Goal: Transaction & Acquisition: Purchase product/service

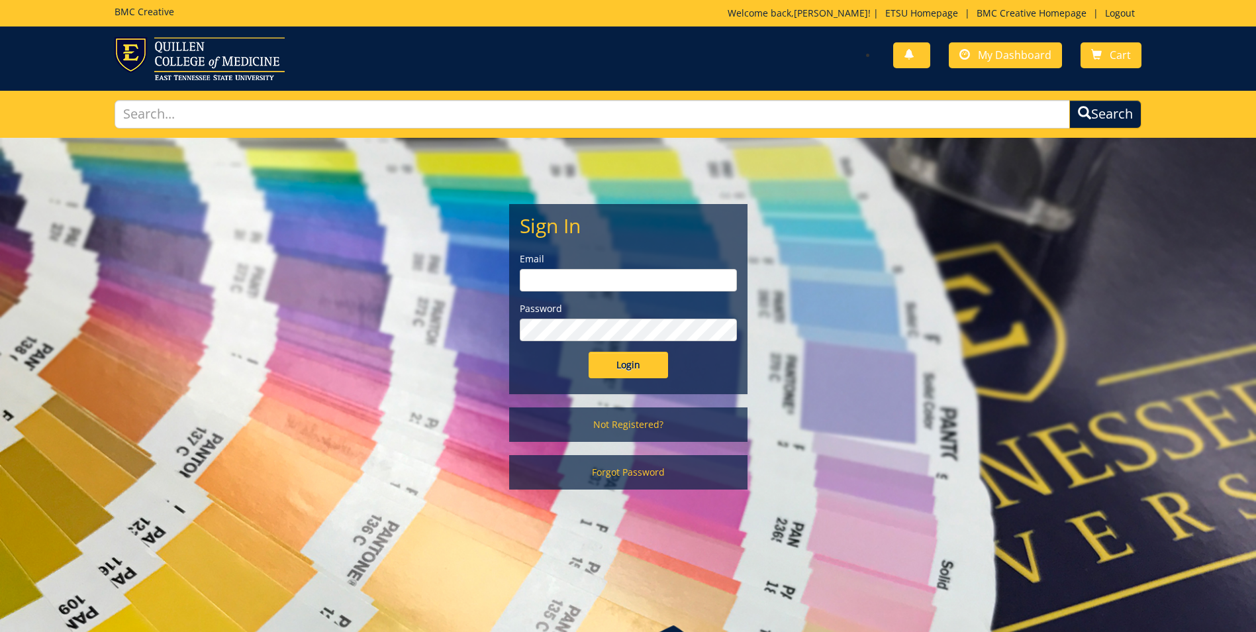
click at [599, 285] on input "email" at bounding box center [628, 280] width 217 height 23
type input "crabtrej@etsu.edu"
click at [589, 352] on input "Login" at bounding box center [628, 365] width 79 height 26
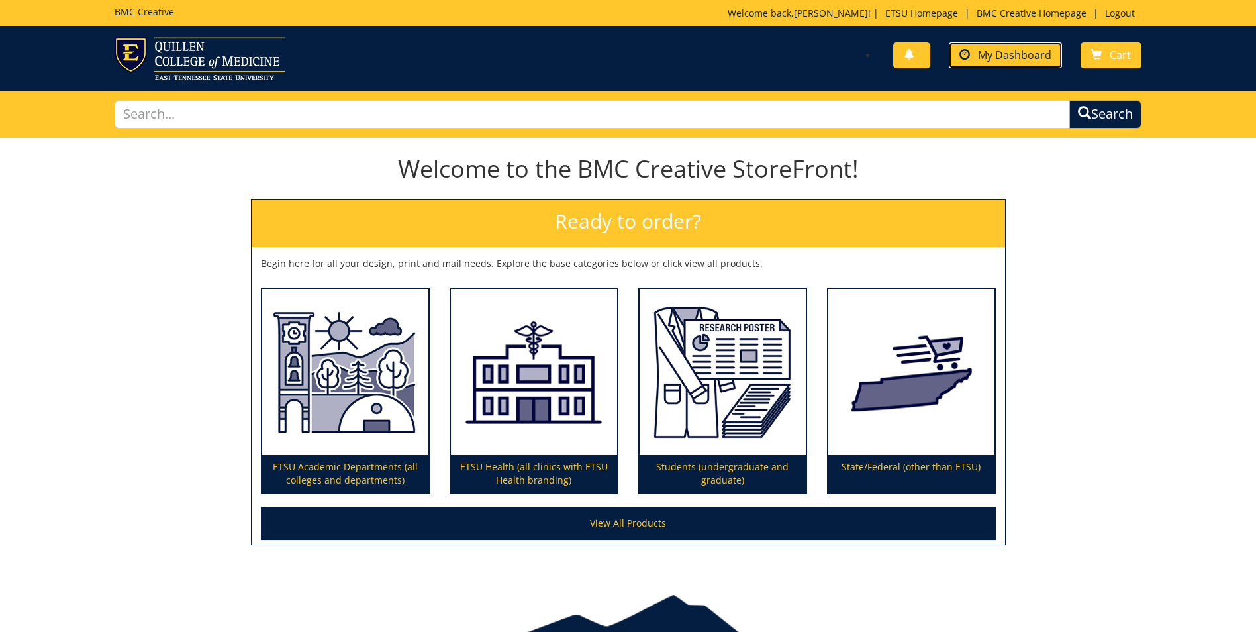
click at [1025, 51] on span "My Dashboard" at bounding box center [1015, 55] width 74 height 15
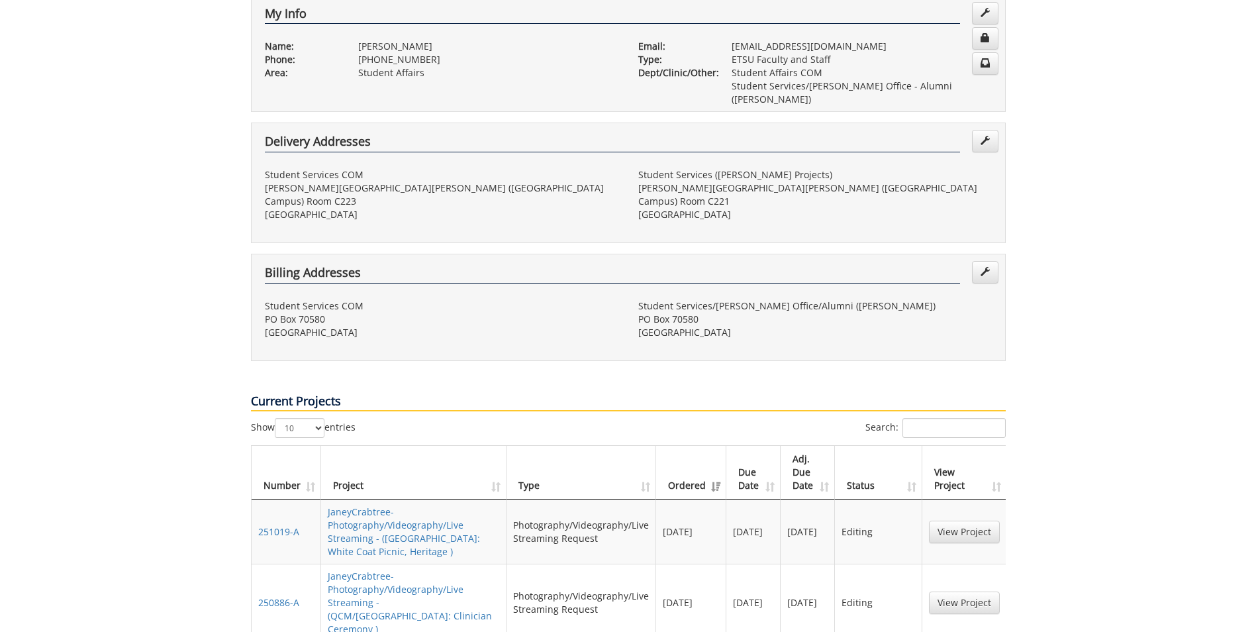
scroll to position [331, 0]
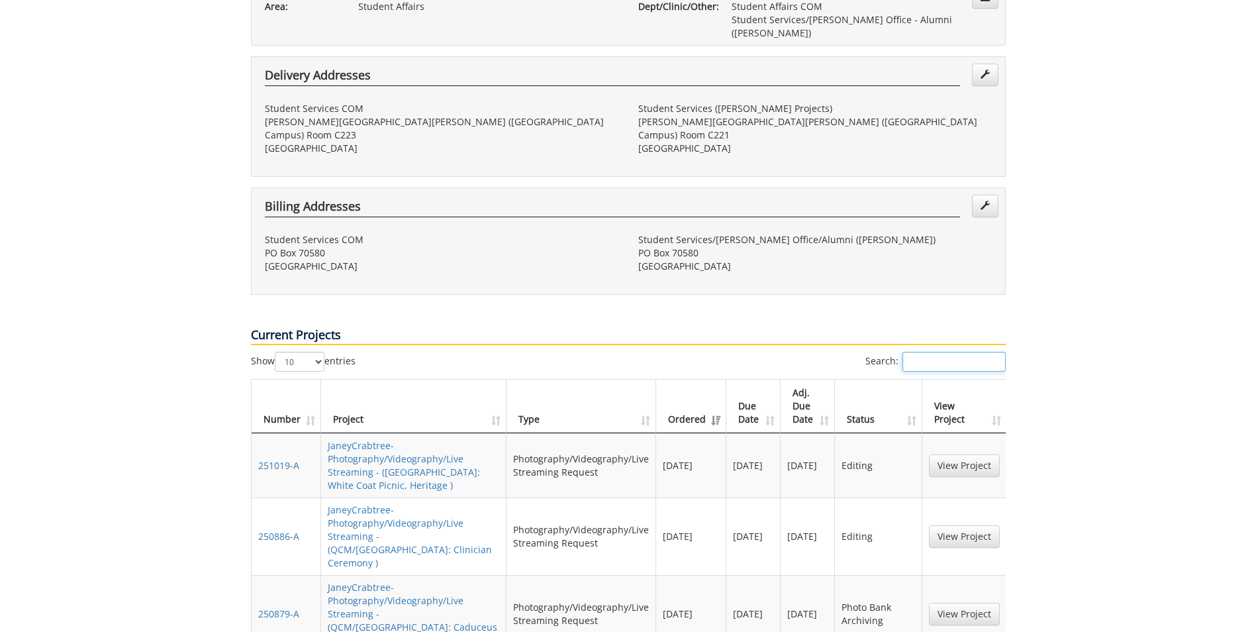
click at [952, 352] on input "Search:" at bounding box center [954, 362] width 103 height 20
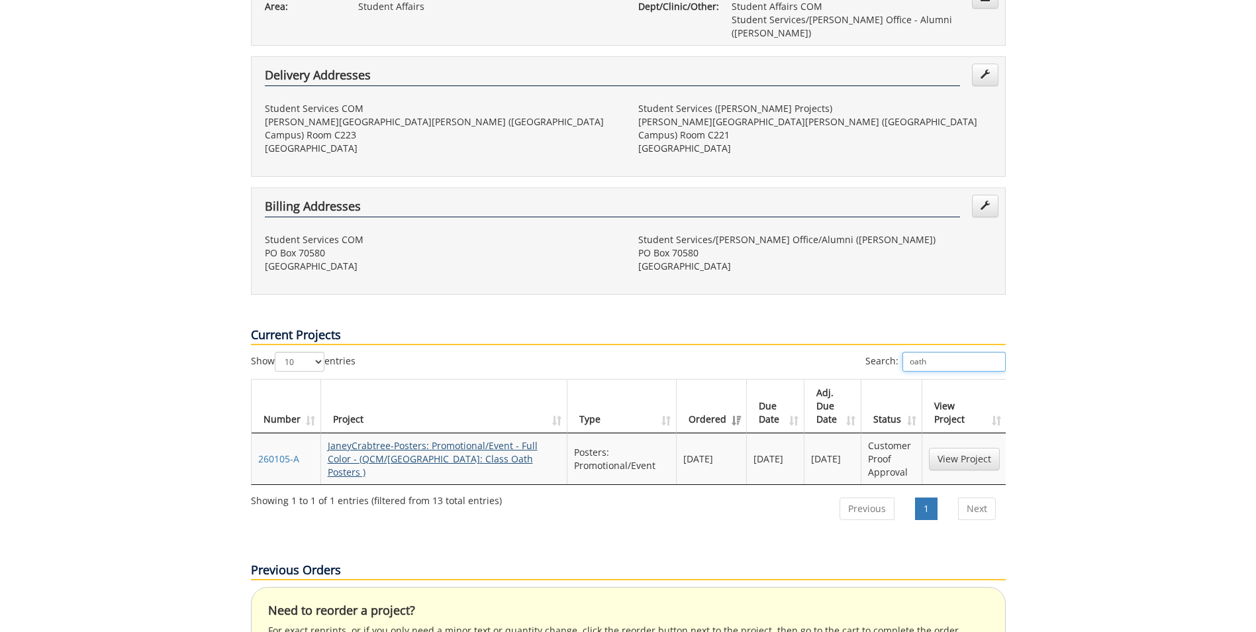
type input "oath"
click at [484, 439] on link "JaneyCrabtree-Posters: Promotional/Event - Full Color - (QCM/SA: Class Oath Pos…" at bounding box center [433, 458] width 210 height 39
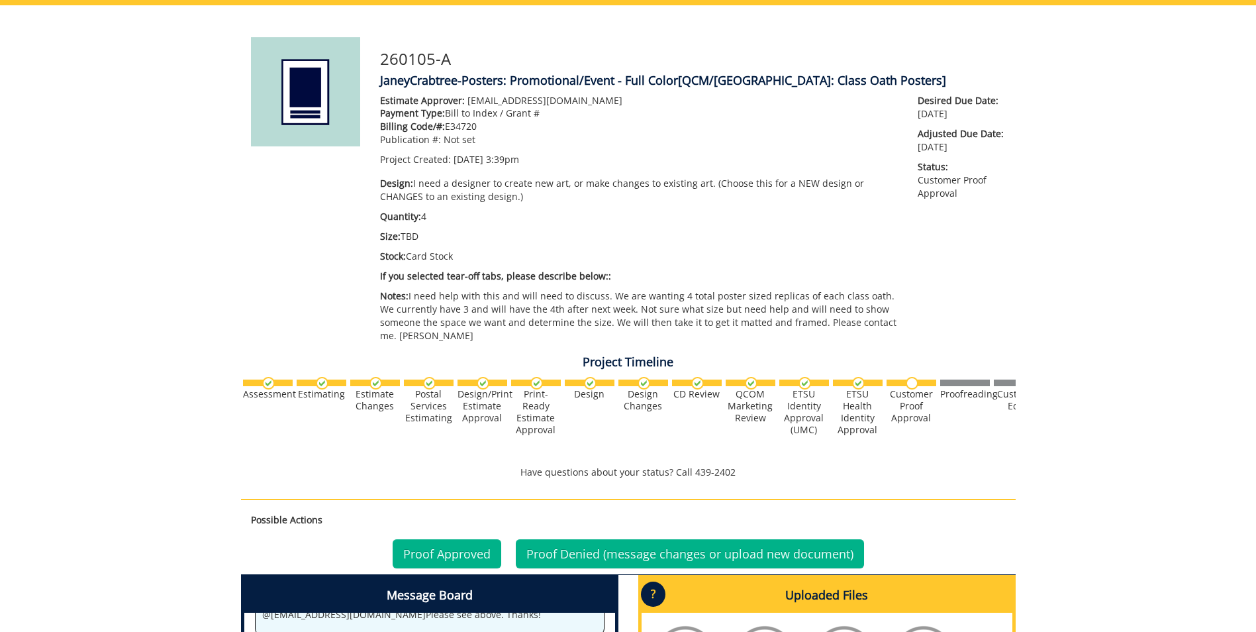
scroll to position [397, 0]
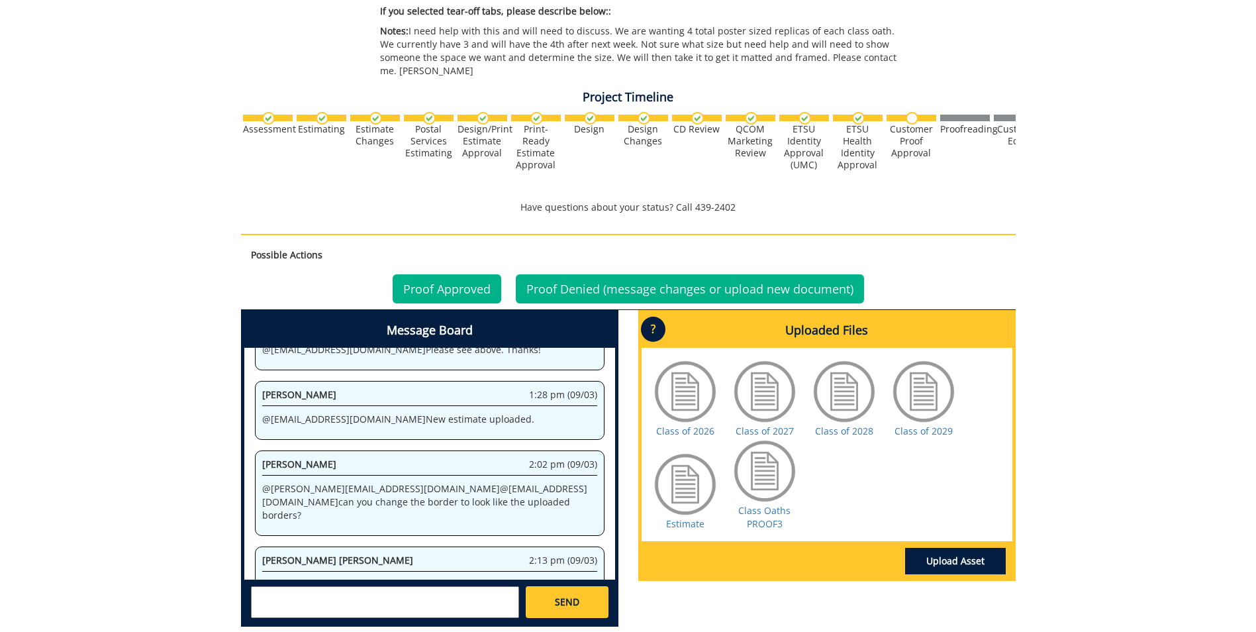
click at [344, 586] on textarea at bounding box center [385, 602] width 268 height 32
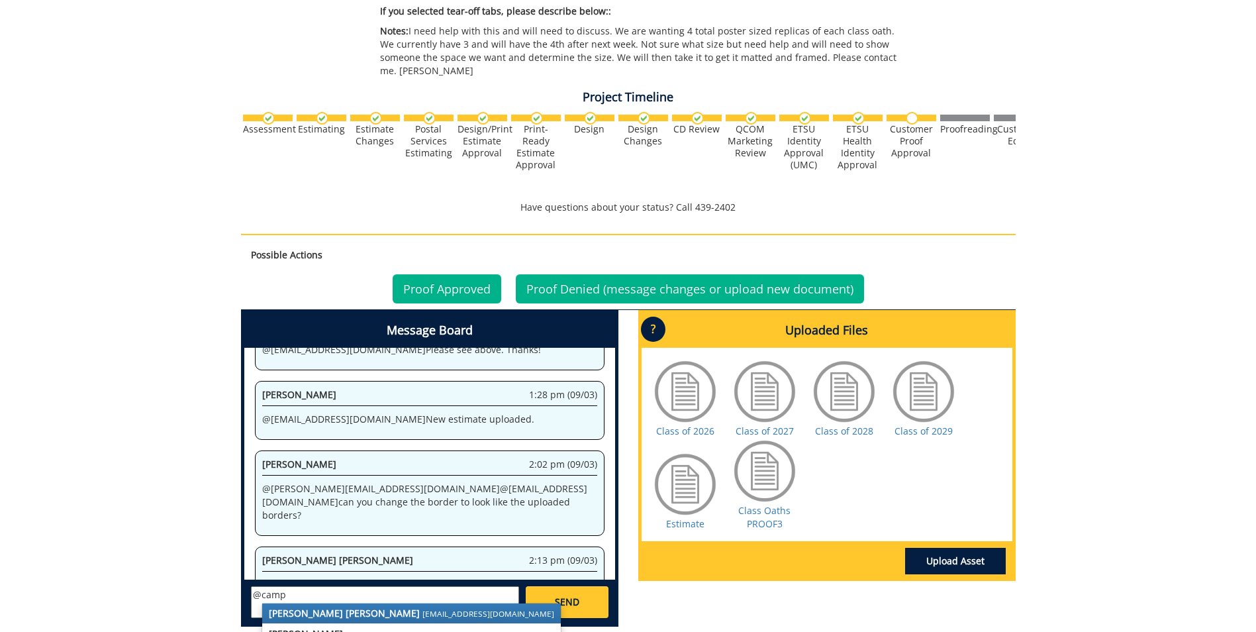
click at [337, 607] on strong "Taylor C. Campbell" at bounding box center [344, 613] width 151 height 13
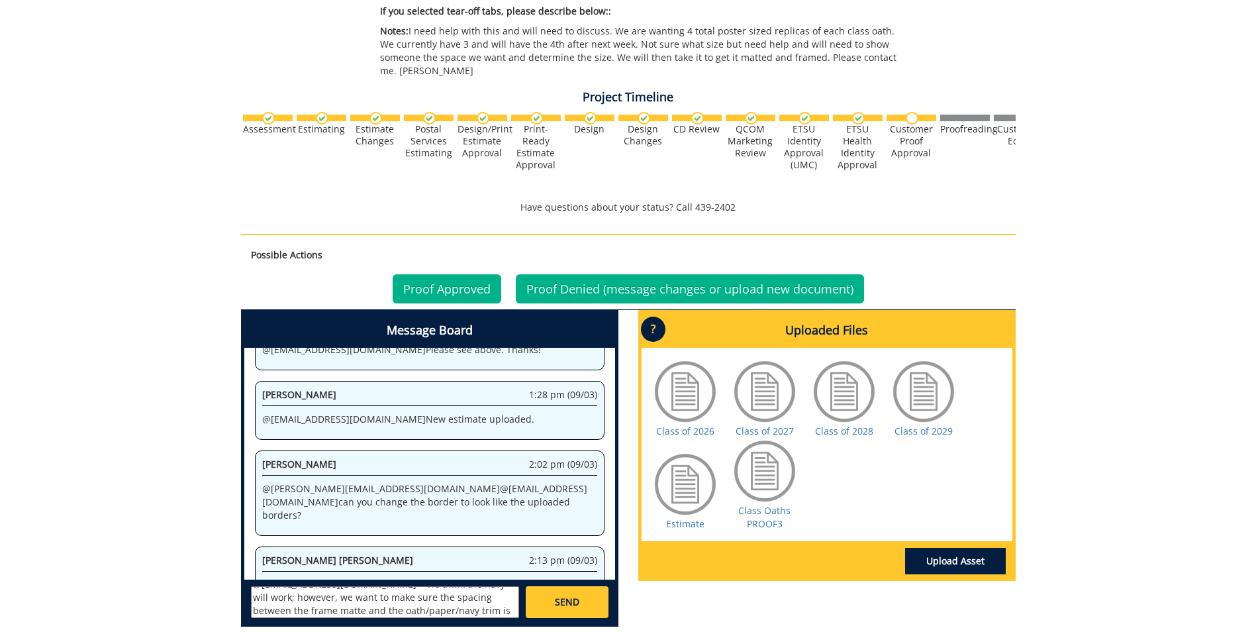
scroll to position [24, 0]
type textarea "@campbelltc@etsu.edu we think the navy will work; however, we want to make sure…"
click at [580, 587] on link "SEND" at bounding box center [567, 602] width 82 height 32
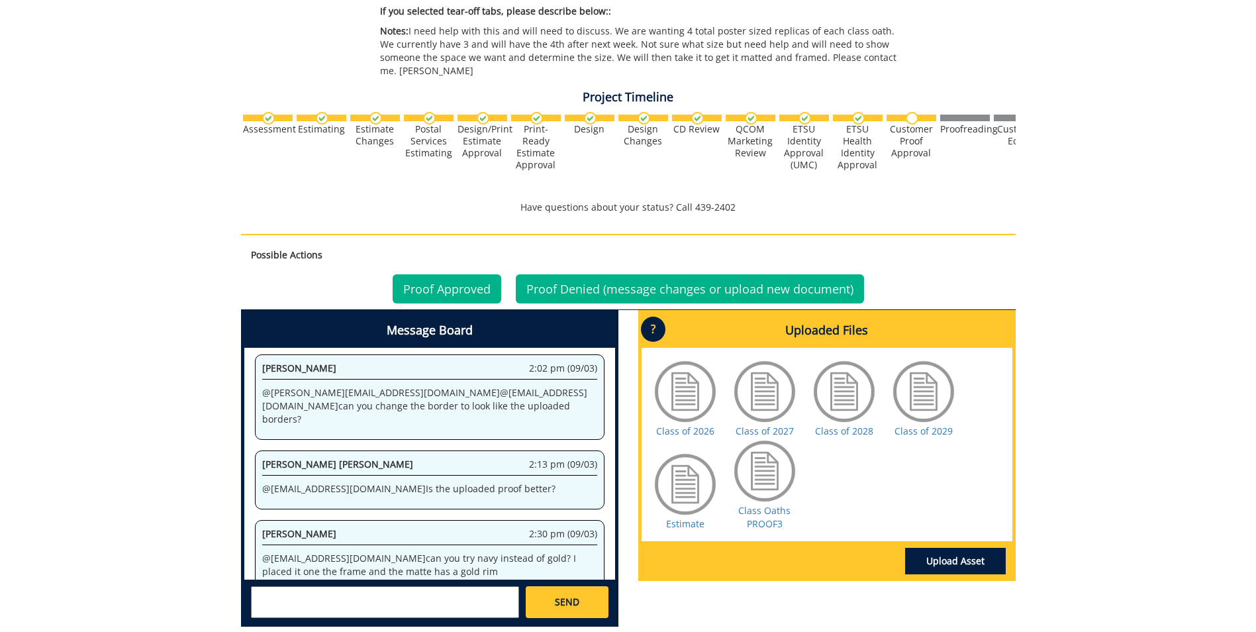
click at [450, 586] on textarea at bounding box center [385, 602] width 268 height 32
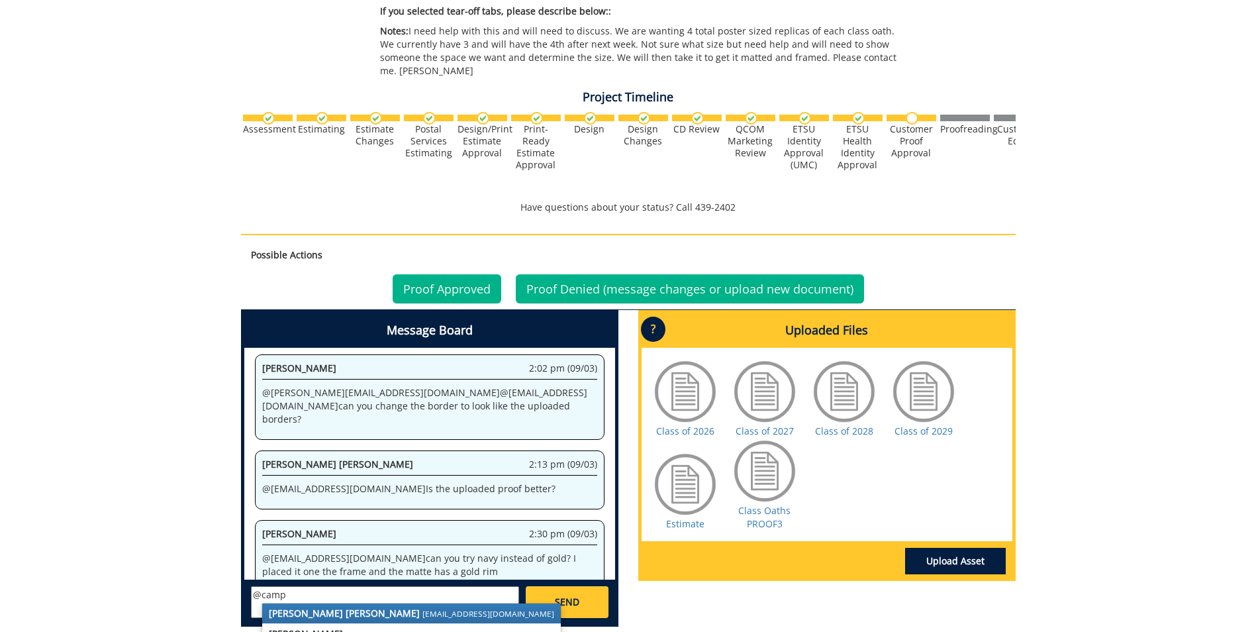
scroll to position [6922, 0]
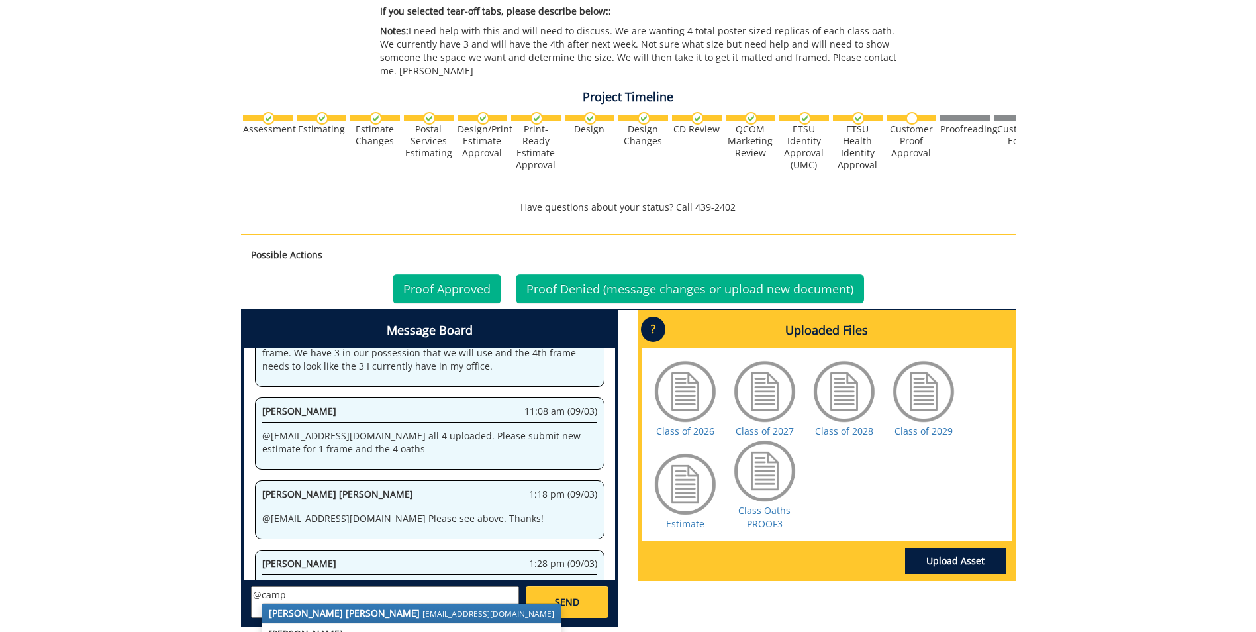
click at [343, 607] on strong "Taylor C. Campbell" at bounding box center [344, 613] width 151 height 13
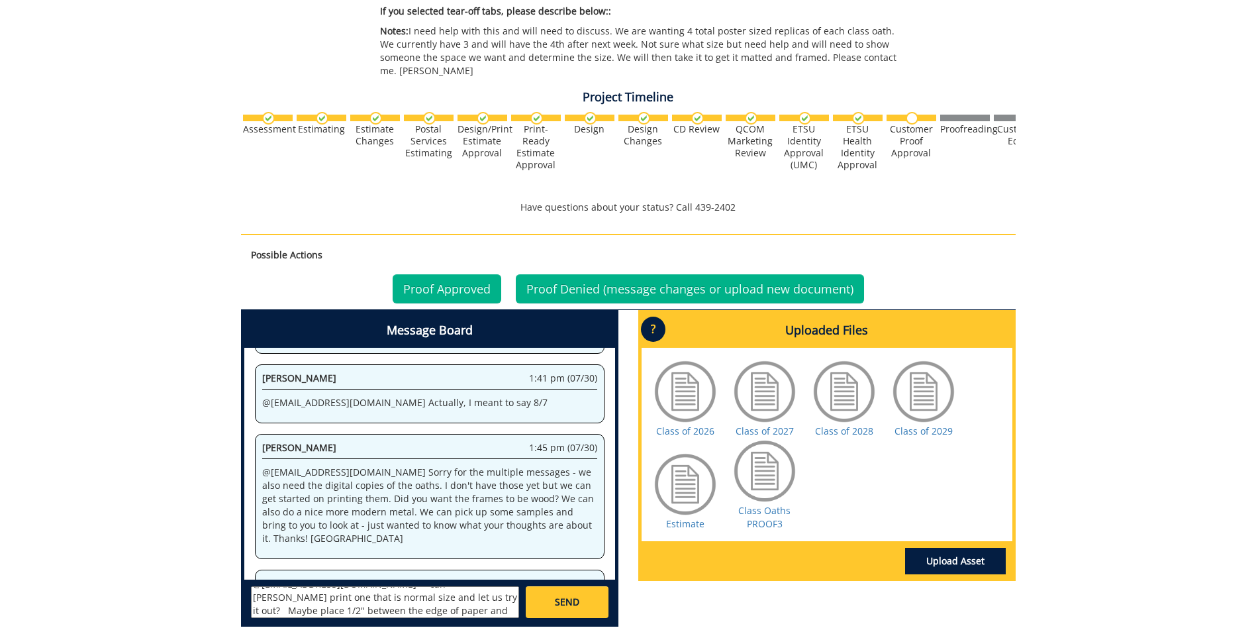
scroll to position [35496, 0]
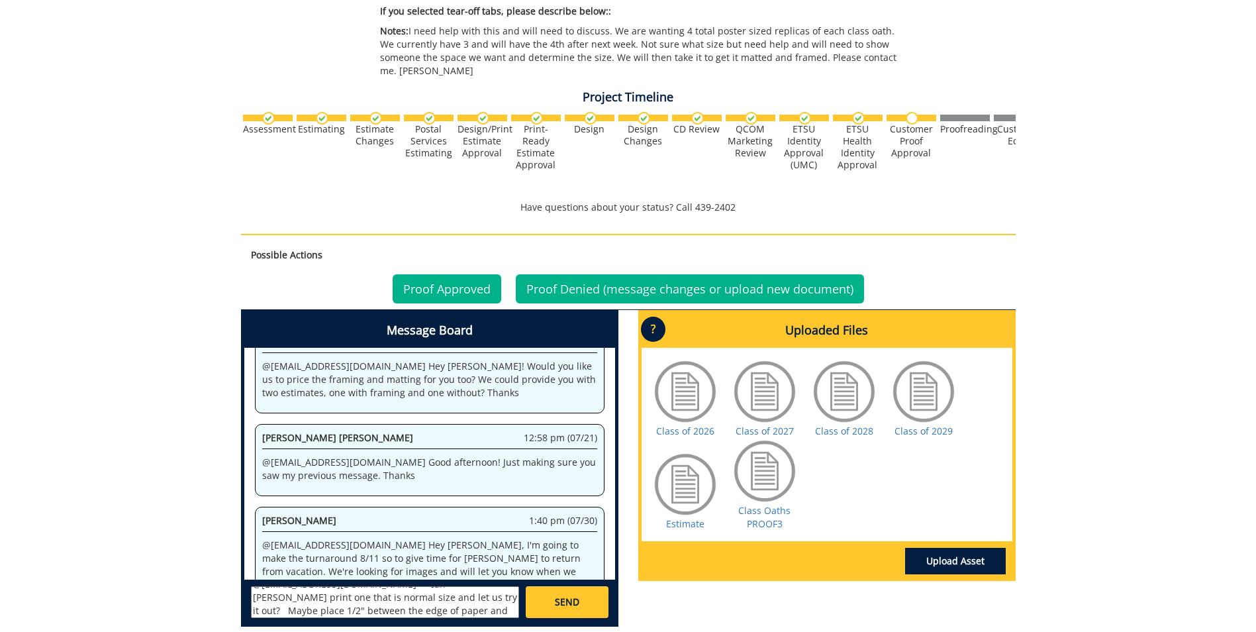
type textarea "@campbelltc@etsu.edu can Fred print one that is normal size and let us try it o…"
click at [563, 595] on span "SEND" at bounding box center [567, 601] width 25 height 13
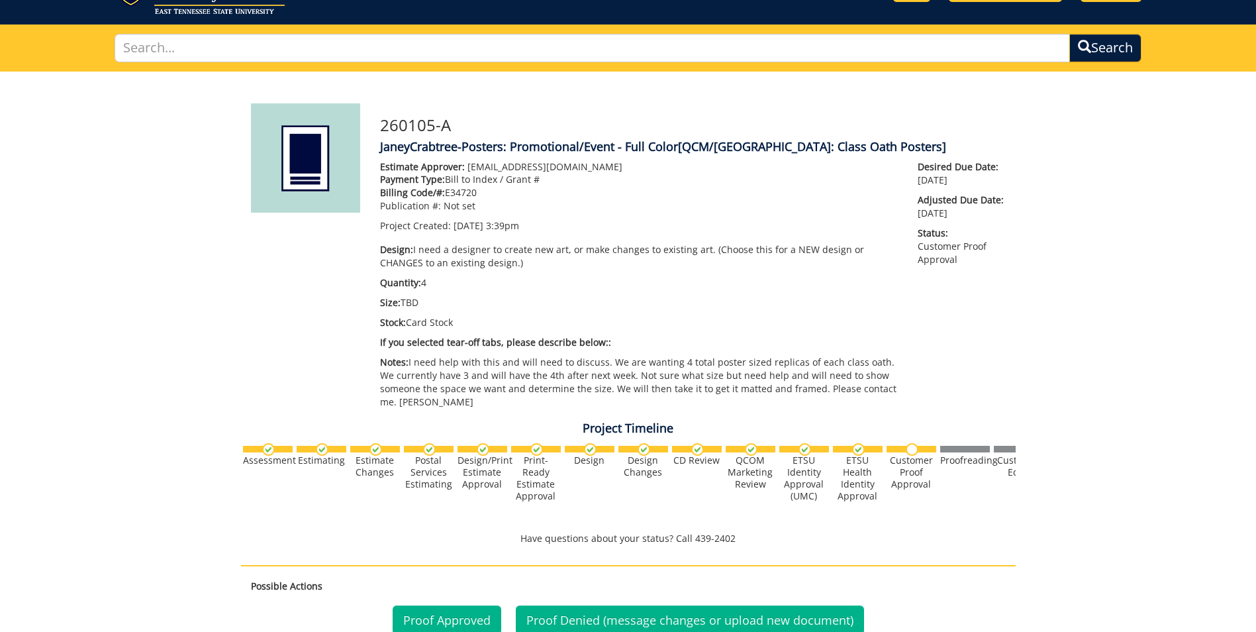
scroll to position [0, 0]
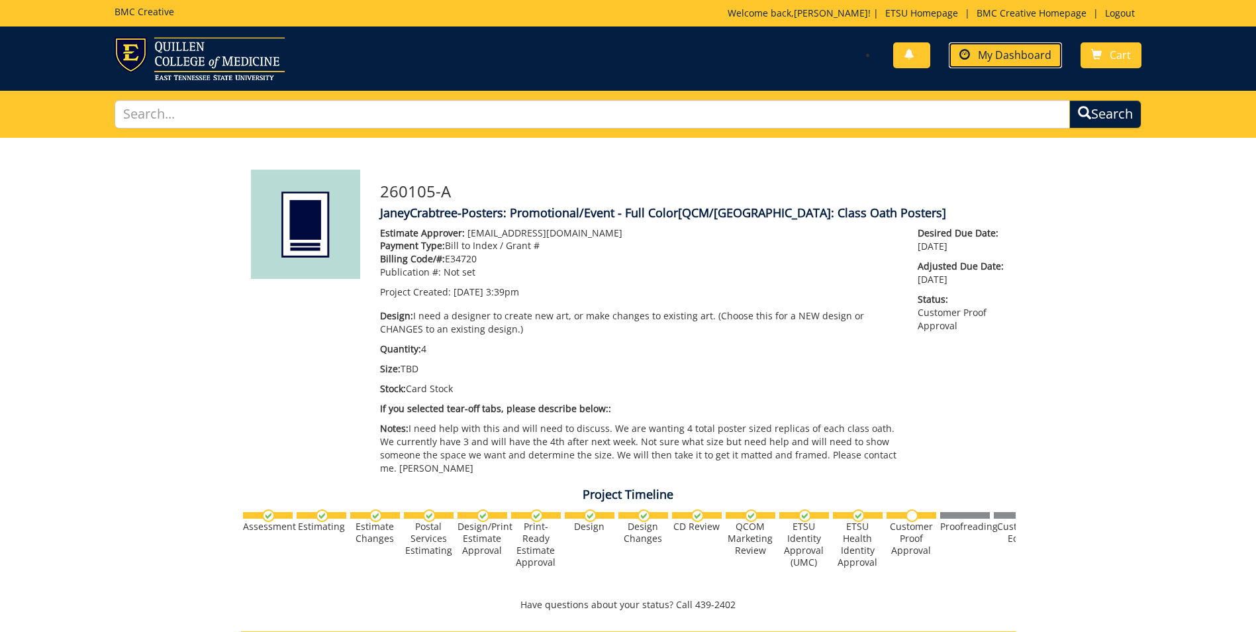
click at [1005, 58] on span "My Dashboard" at bounding box center [1015, 55] width 74 height 15
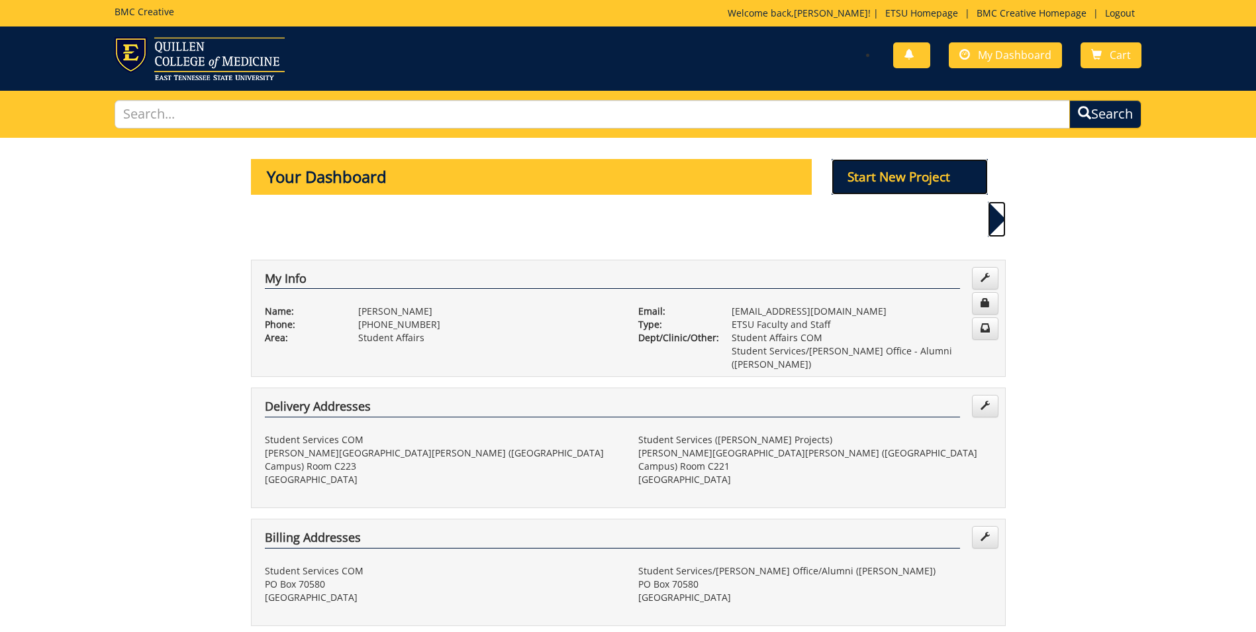
click at [909, 177] on p "Start New Project" at bounding box center [910, 177] width 156 height 36
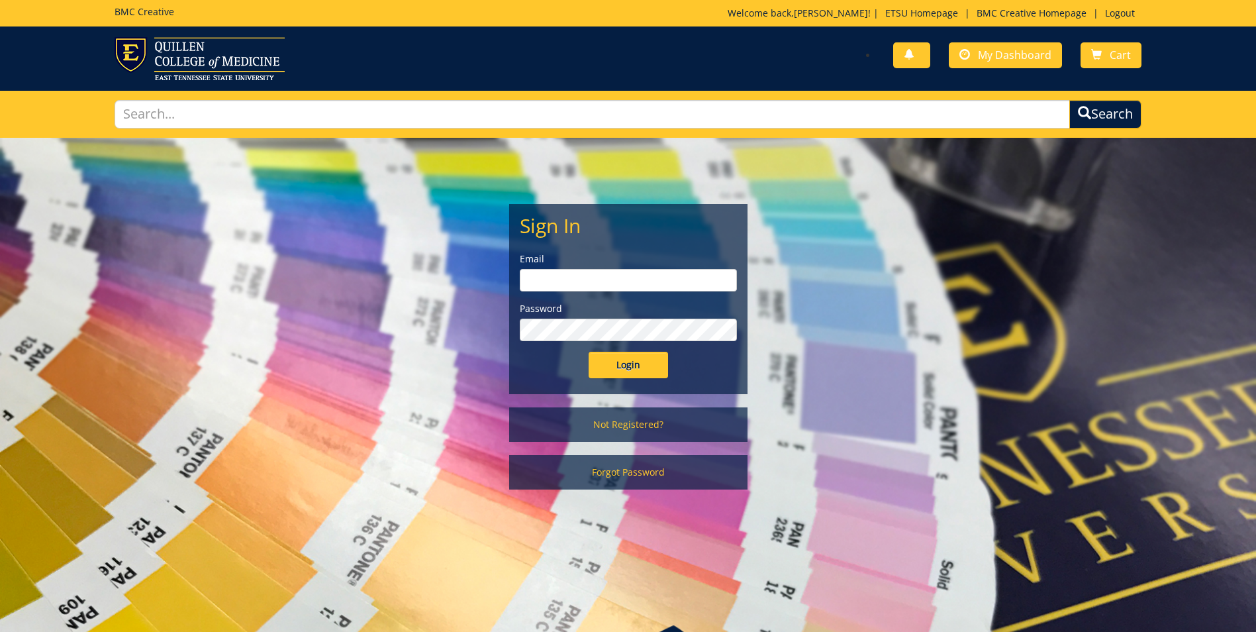
click at [570, 282] on input "email" at bounding box center [628, 280] width 217 height 23
type input "[EMAIL_ADDRESS][DOMAIN_NAME]"
click at [589, 352] on input "Login" at bounding box center [628, 365] width 79 height 26
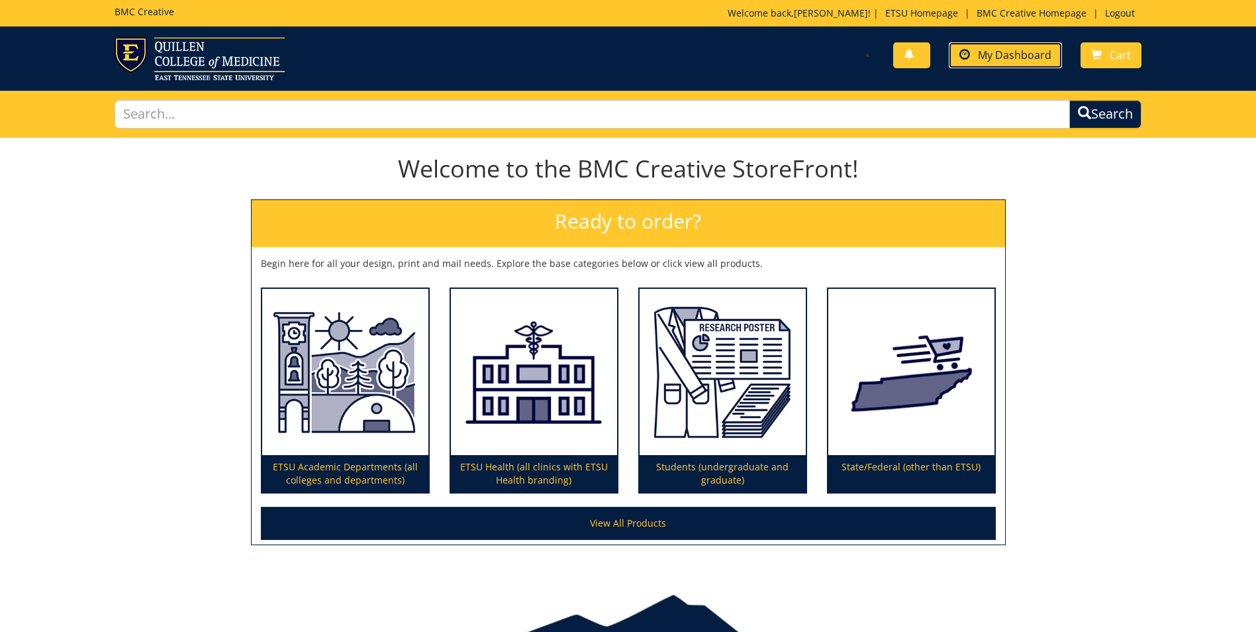
click at [1009, 58] on span "My Dashboard" at bounding box center [1015, 55] width 74 height 15
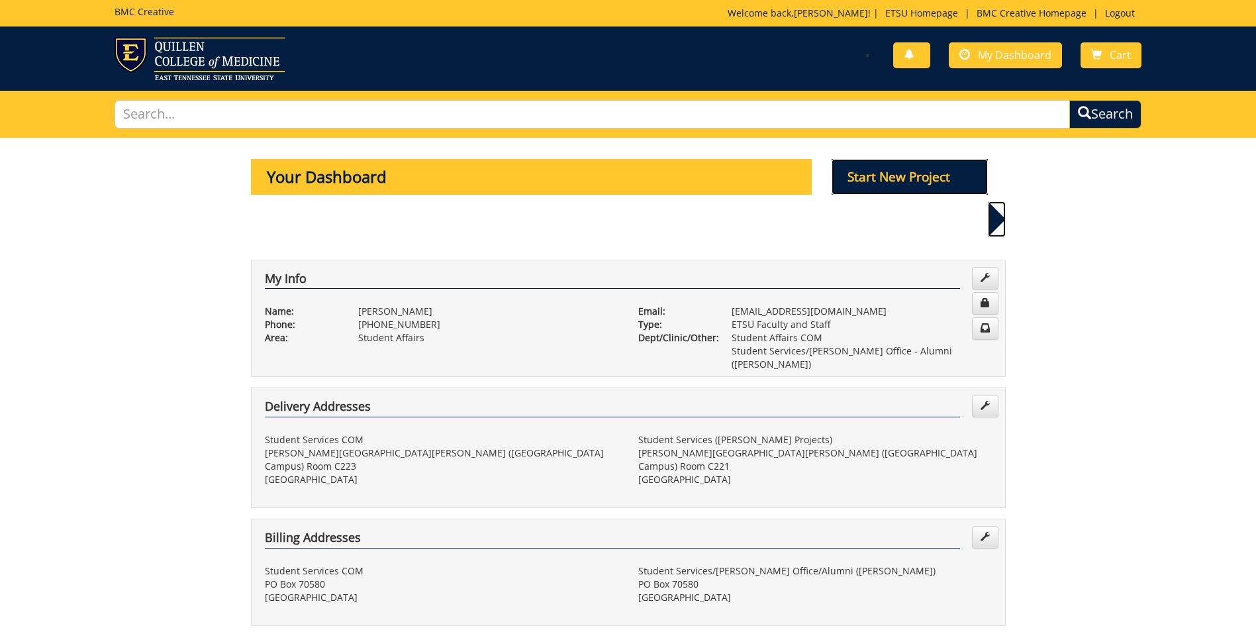
click at [915, 174] on p "Start New Project" at bounding box center [910, 177] width 156 height 36
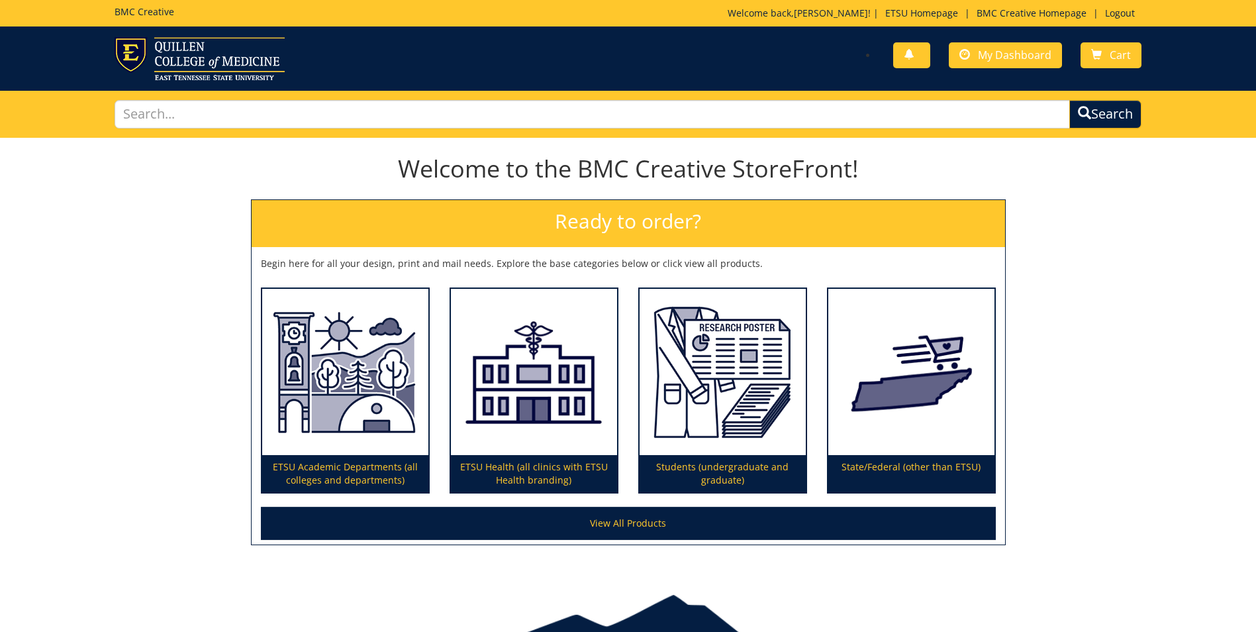
scroll to position [68, 0]
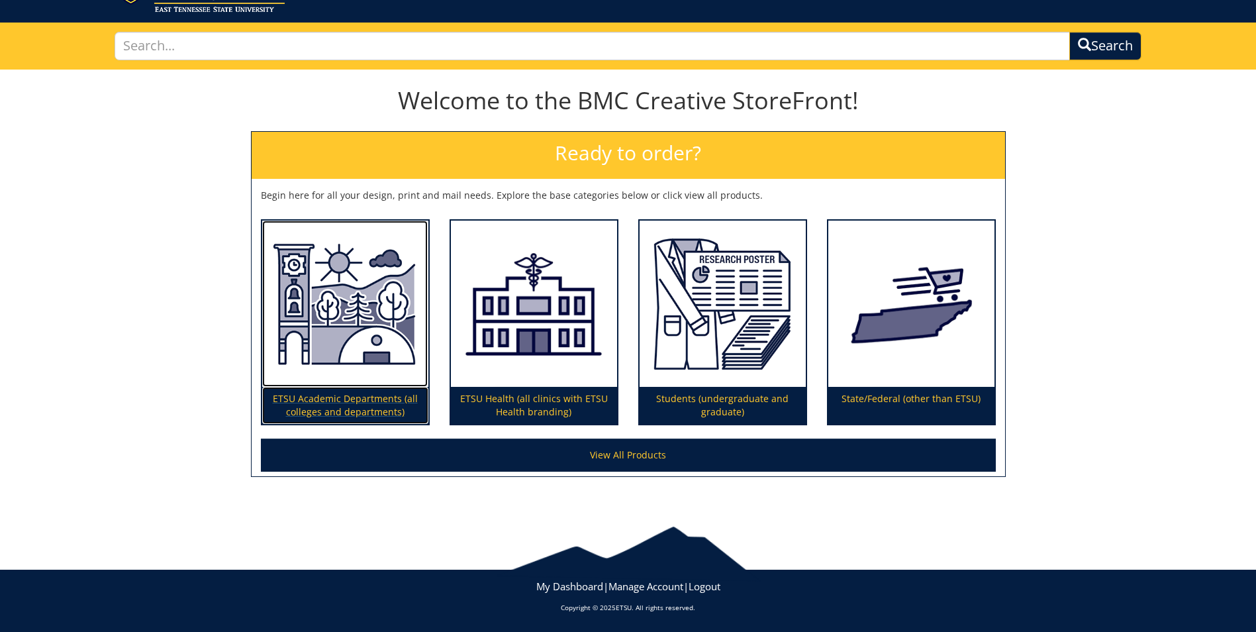
click at [373, 295] on img at bounding box center [345, 304] width 166 height 167
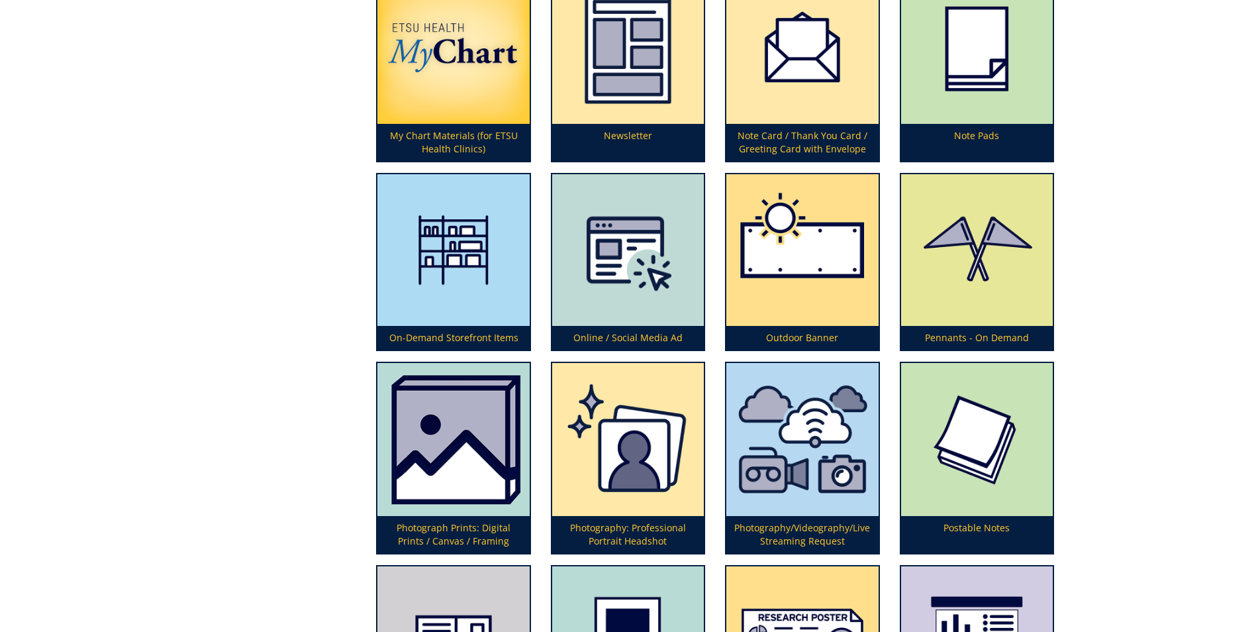
scroll to position [3245, 0]
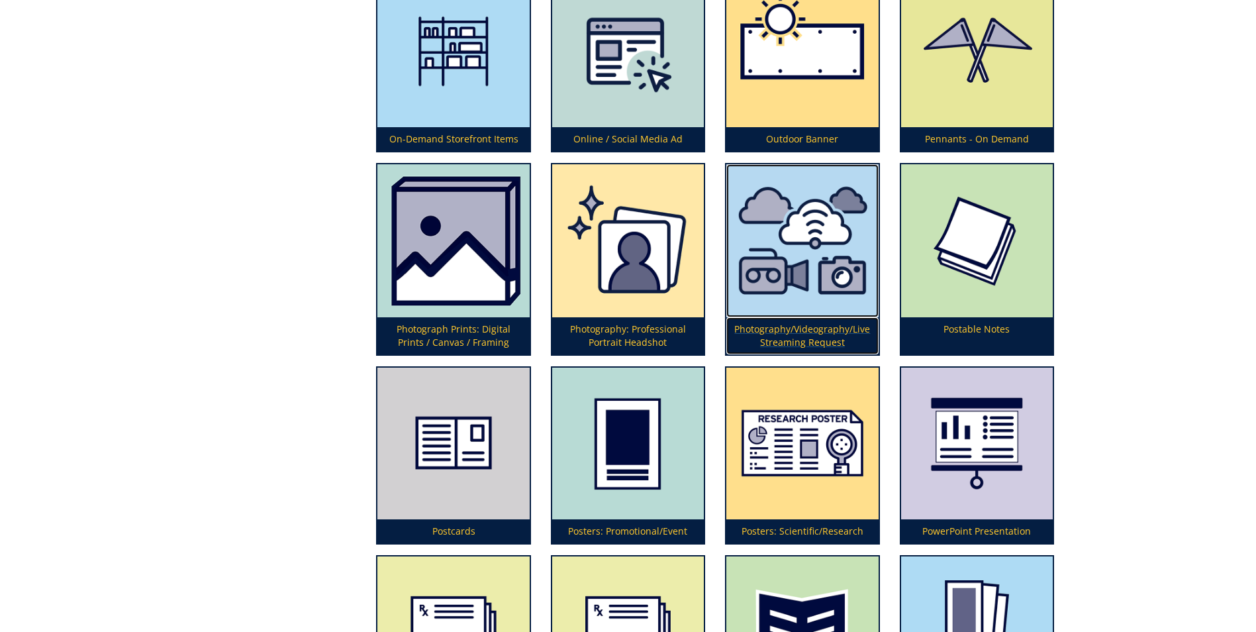
click at [837, 264] on img at bounding box center [803, 240] width 152 height 153
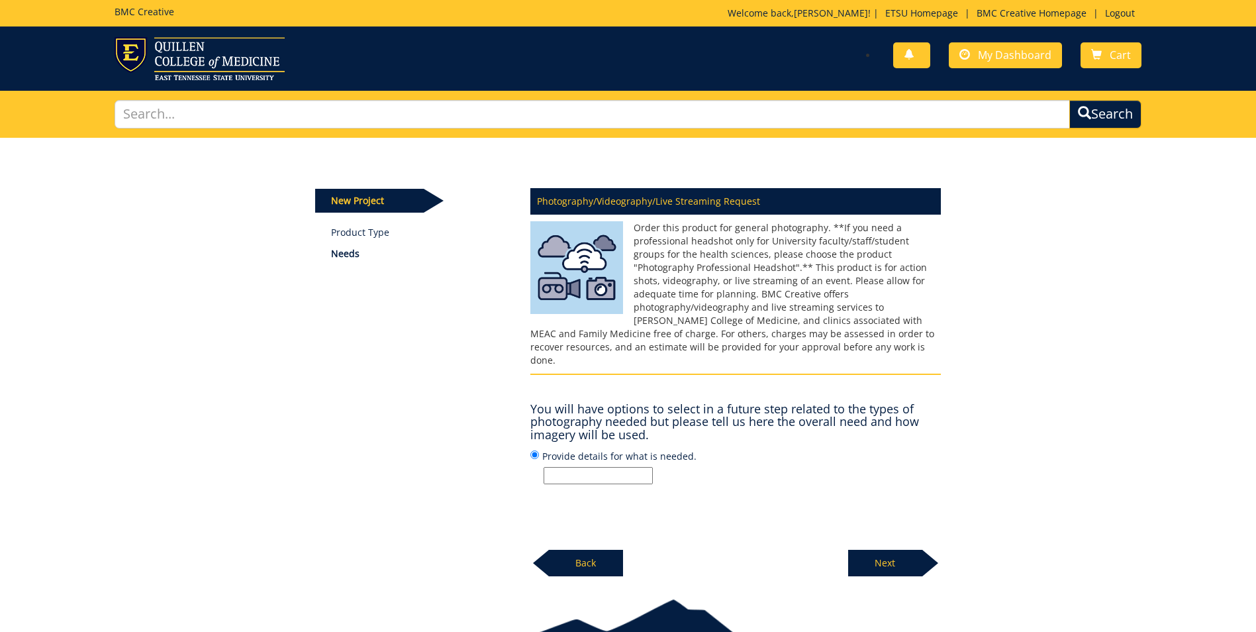
click at [627, 467] on input "Provide details for what is needed." at bounding box center [598, 475] width 109 height 17
type input "Graduation Awards Dinner"
click at [895, 556] on p "Next" at bounding box center [885, 563] width 74 height 26
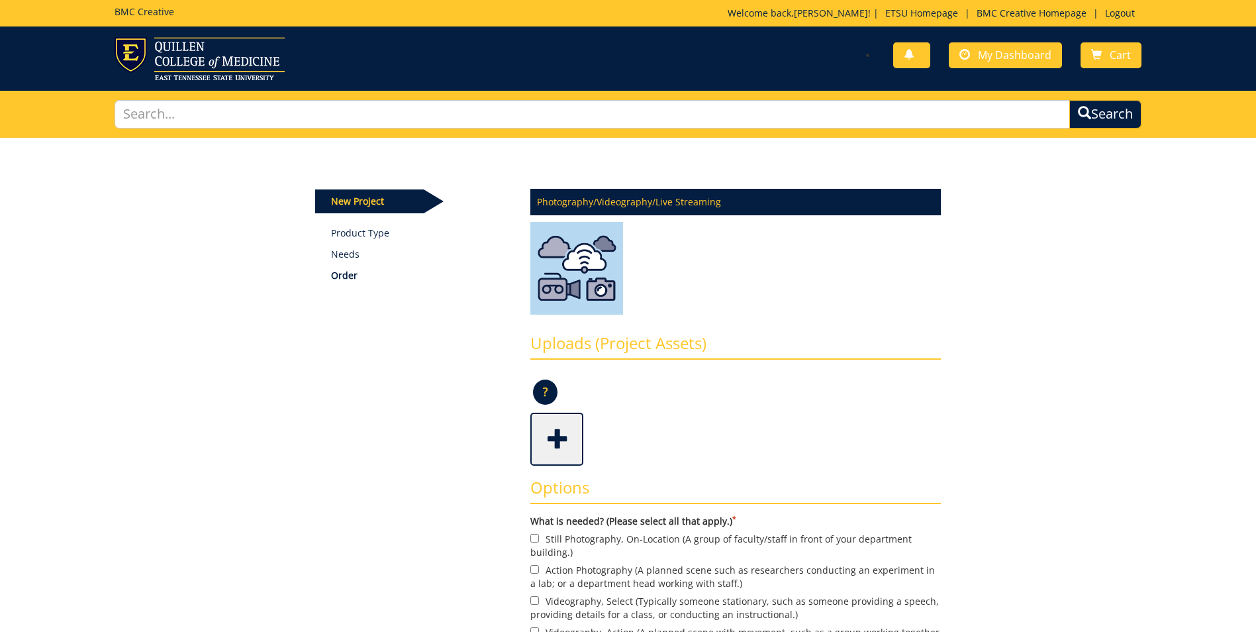
scroll to position [199, 0]
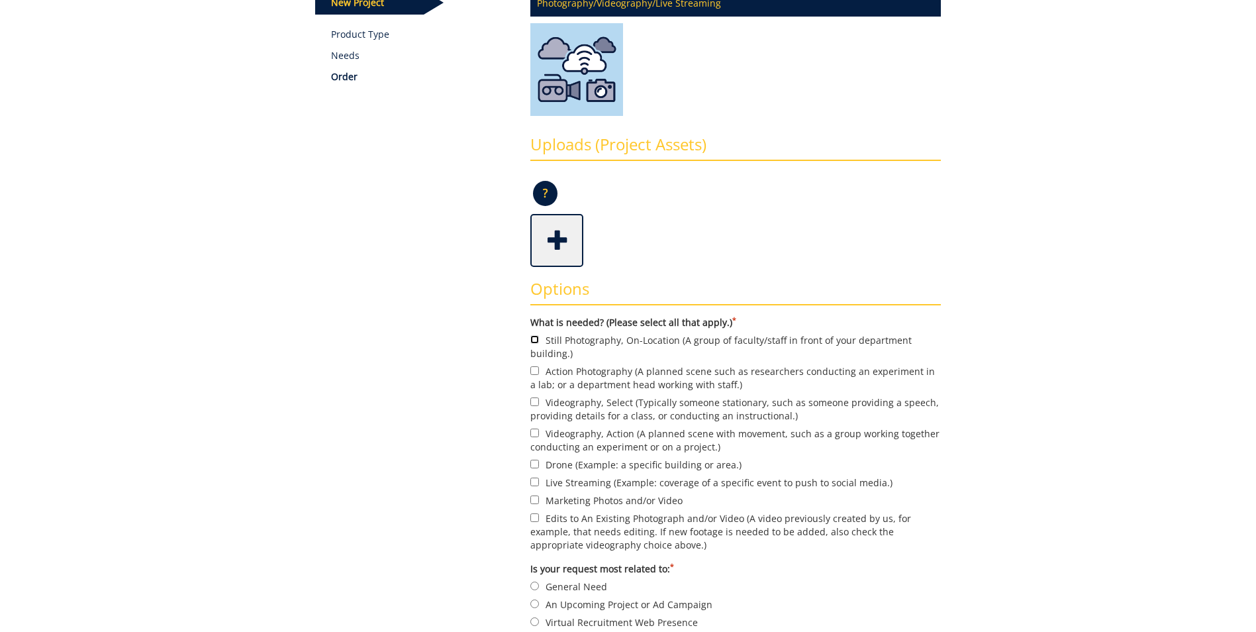
click at [533, 336] on input "Still Photography, On-Location (A group of faculty/staff in front of your depar…" at bounding box center [535, 339] width 9 height 9
checkbox input "true"
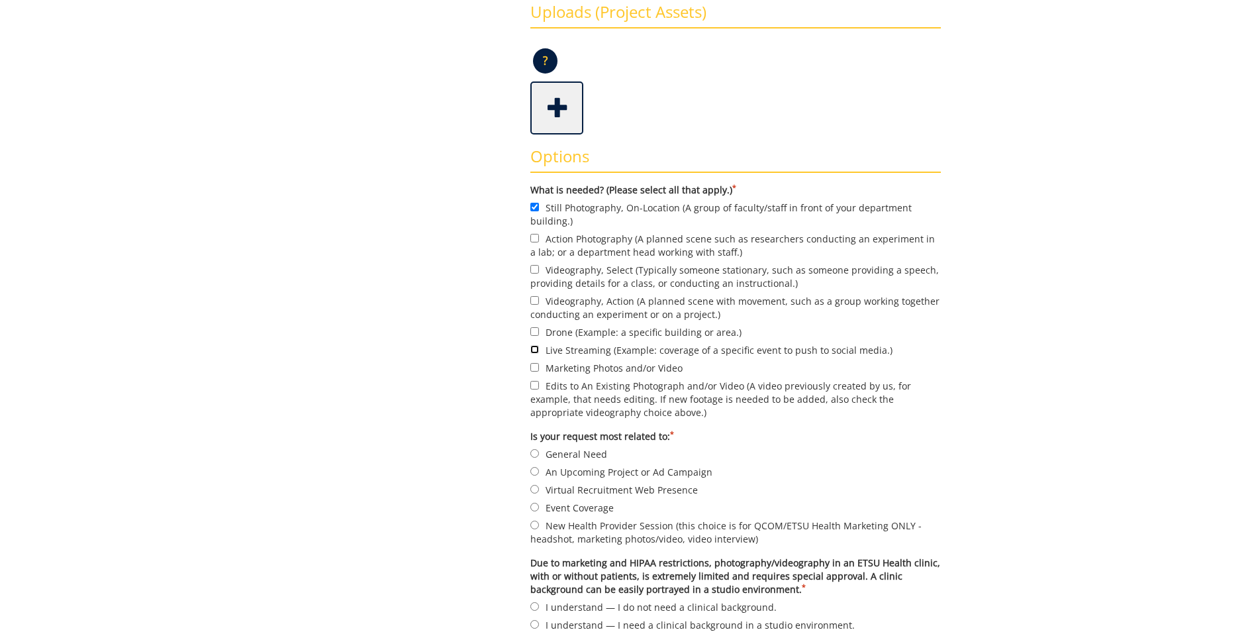
click at [534, 348] on input "Live Streaming (Example: coverage of a specific event to push to social media.)" at bounding box center [535, 349] width 9 height 9
checkbox input "true"
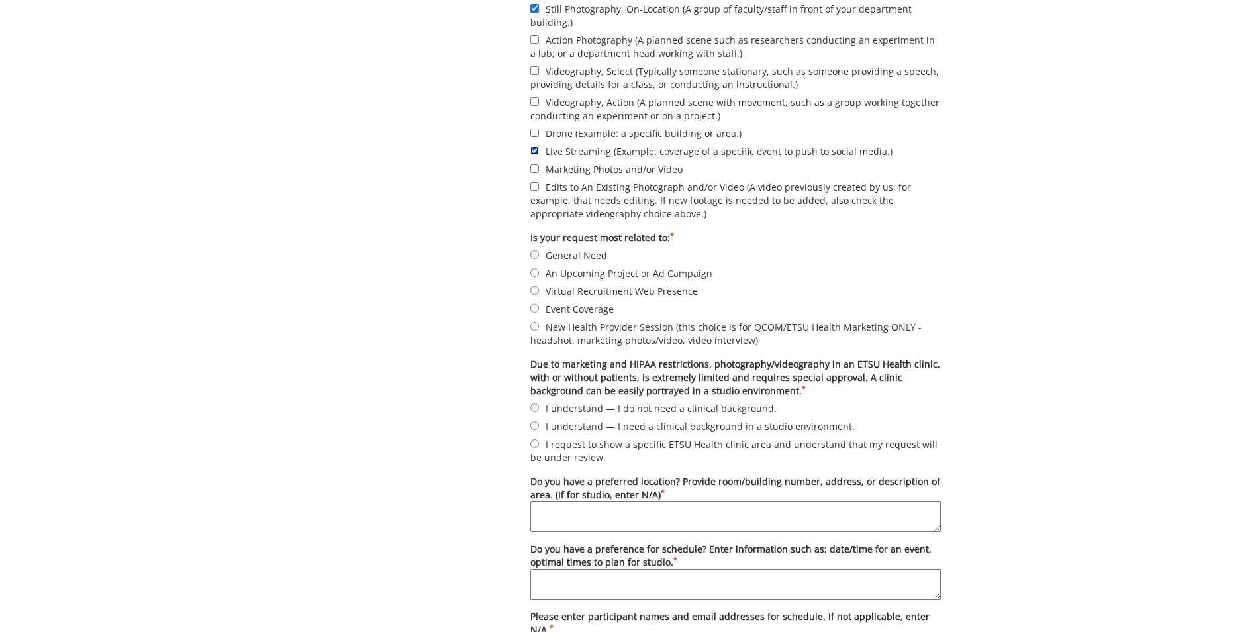
scroll to position [662, 0]
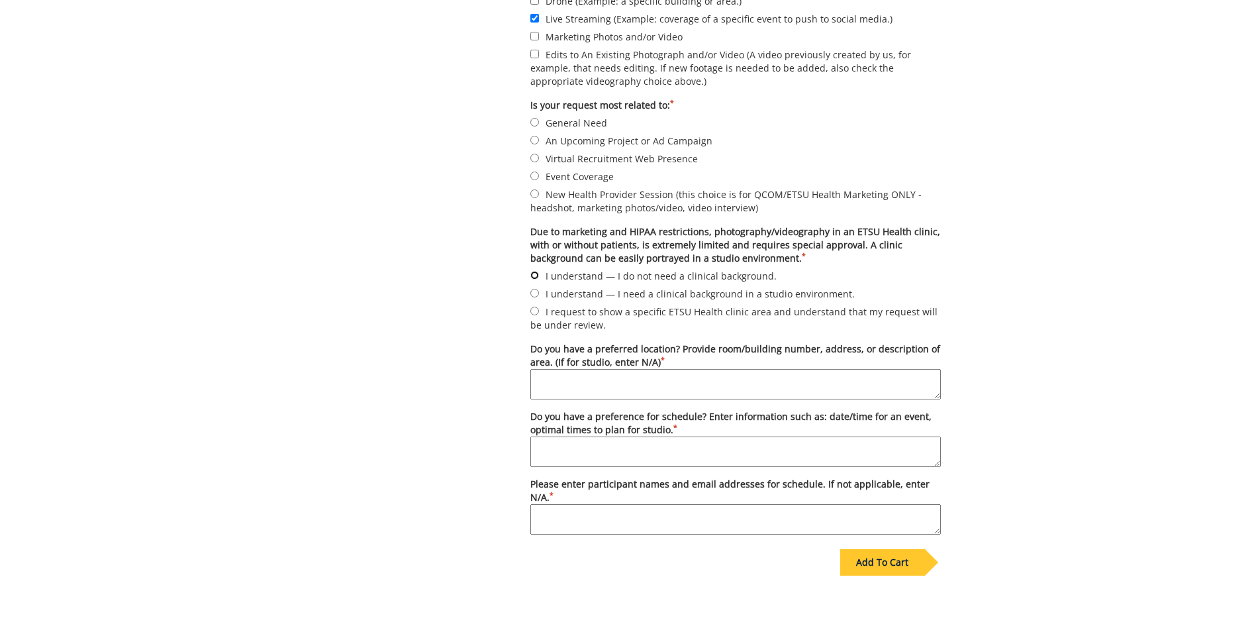
click at [535, 274] on input "I understand — I do not need a clinical background." at bounding box center [535, 275] width 9 height 9
radio input "true"
click at [533, 120] on input "General Need" at bounding box center [535, 122] width 9 height 9
radio input "true"
click at [695, 388] on textarea "Do you have a preferred location? Provide room/building number, address, or des…" at bounding box center [736, 384] width 411 height 30
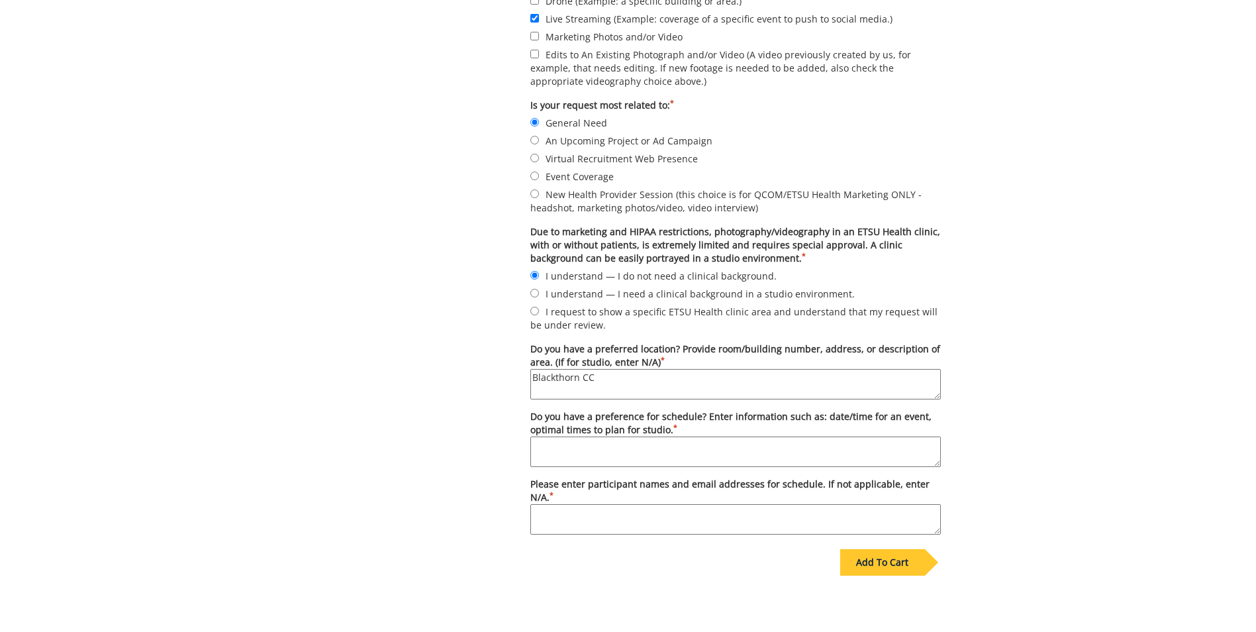
type textarea "Blackthorn CC"
click at [691, 444] on textarea "Do you have a preference for schedule? Enter information such as: date/time for…" at bounding box center [736, 451] width 411 height 30
type textarea "Event Start Time 6:00 p.m."
click at [617, 519] on textarea "Please enter participant names and email addresses for schedule. If not applica…" at bounding box center [736, 519] width 411 height 30
type textarea "TBD"
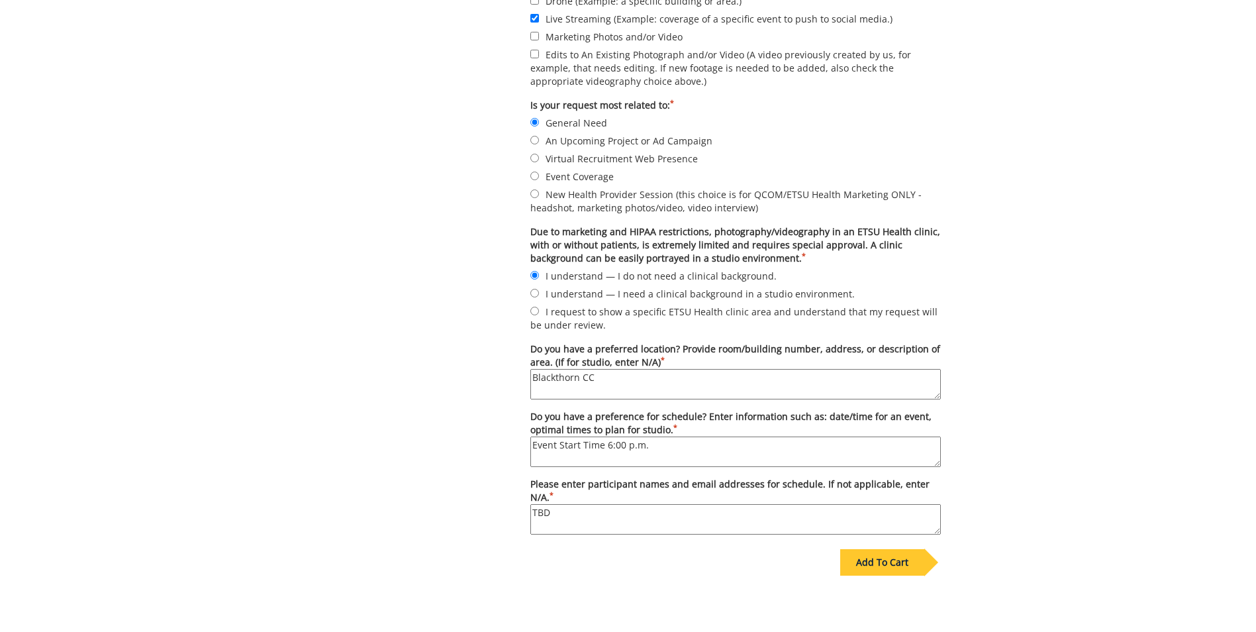
click at [886, 566] on div "Add To Cart" at bounding box center [883, 562] width 84 height 26
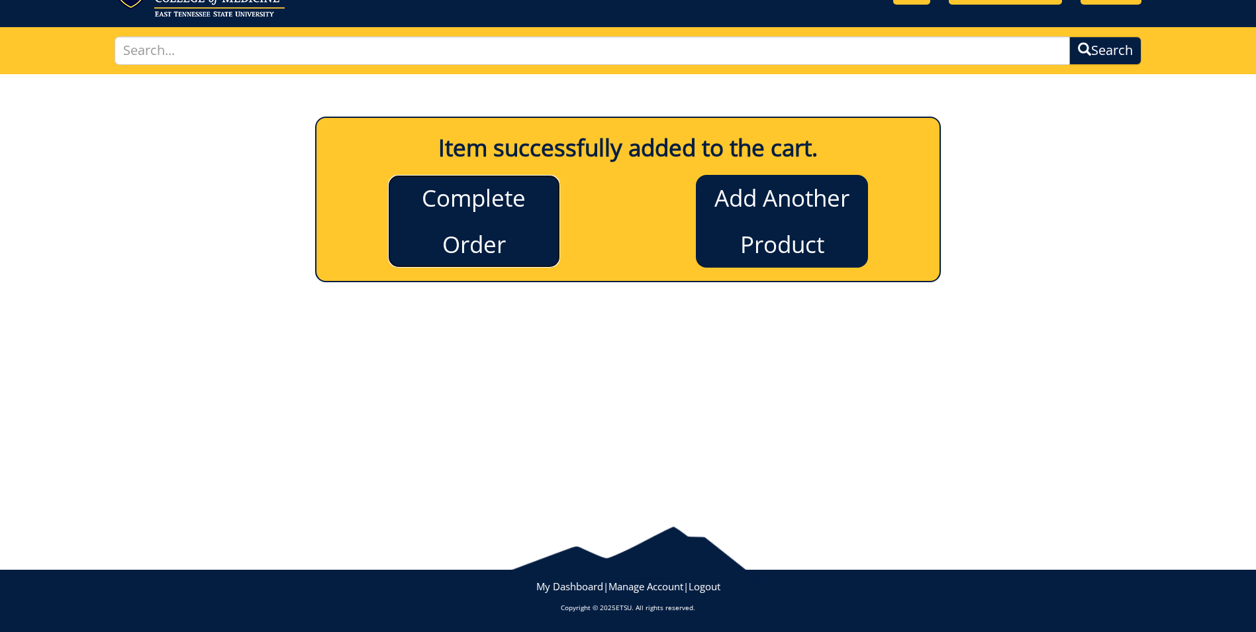
click at [504, 239] on link "Complete Order" at bounding box center [474, 221] width 172 height 93
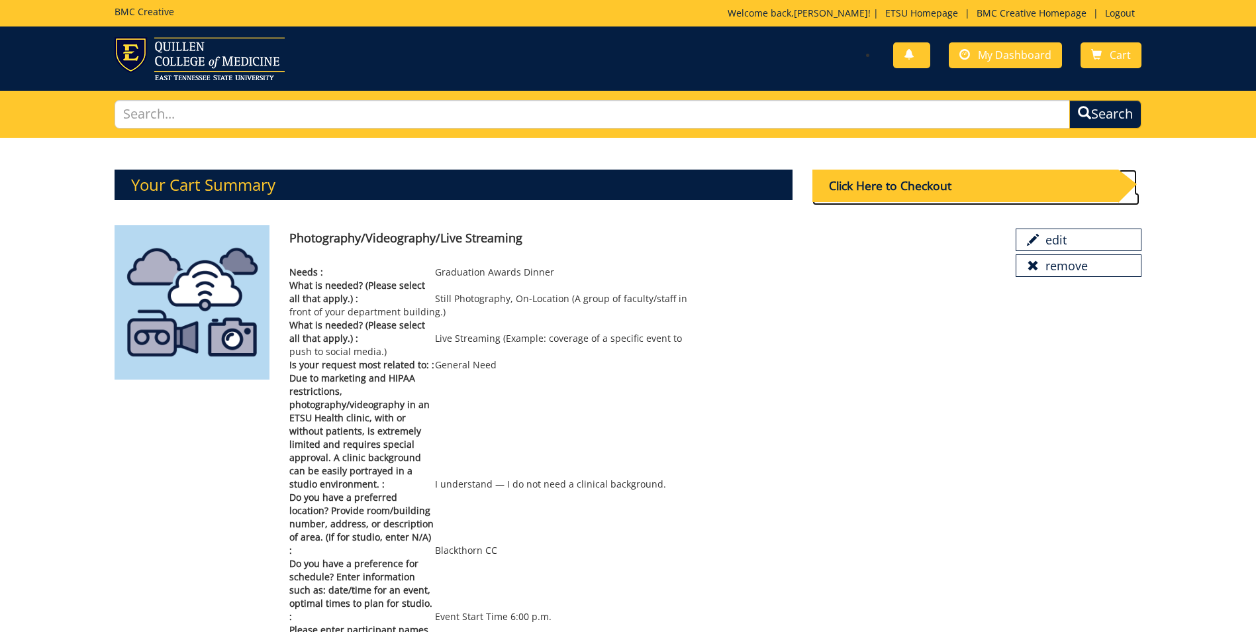
click at [923, 185] on div "Click Here to Checkout" at bounding box center [966, 186] width 306 height 32
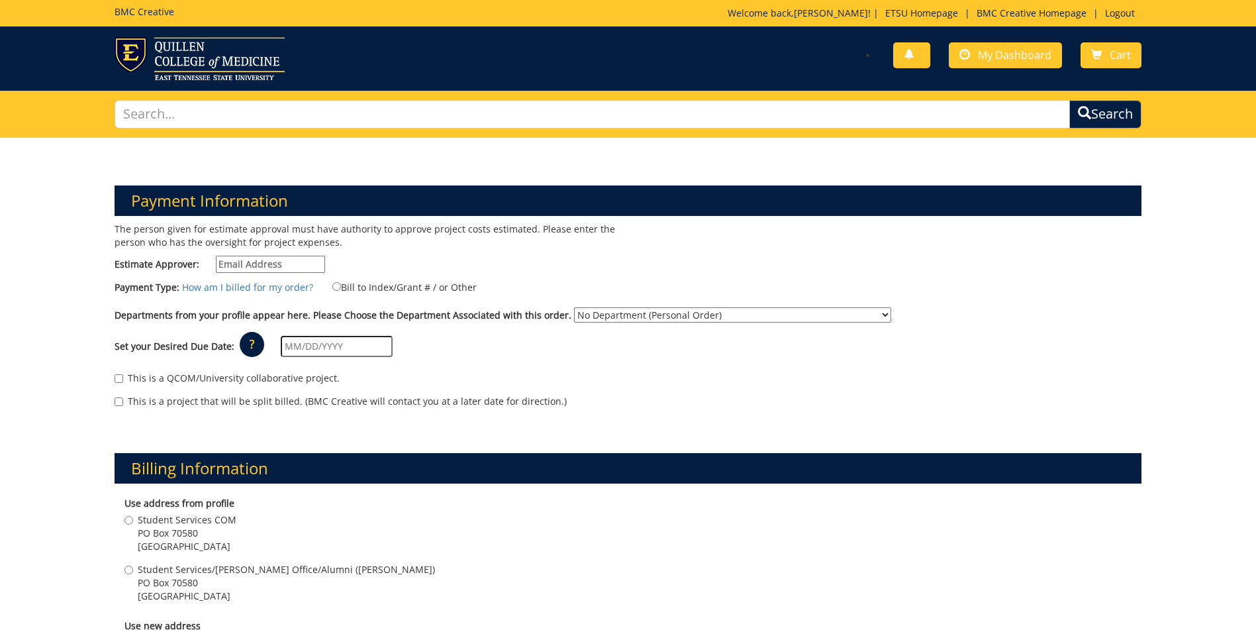
click at [269, 262] on input "Estimate Approver:" at bounding box center [270, 264] width 109 height 17
type input "crabtrej@etsu.edu"
type input "02/26/2026"
click at [332, 287] on input "Bill to Index/Grant # / or Other" at bounding box center [336, 286] width 9 height 9
radio input "true"
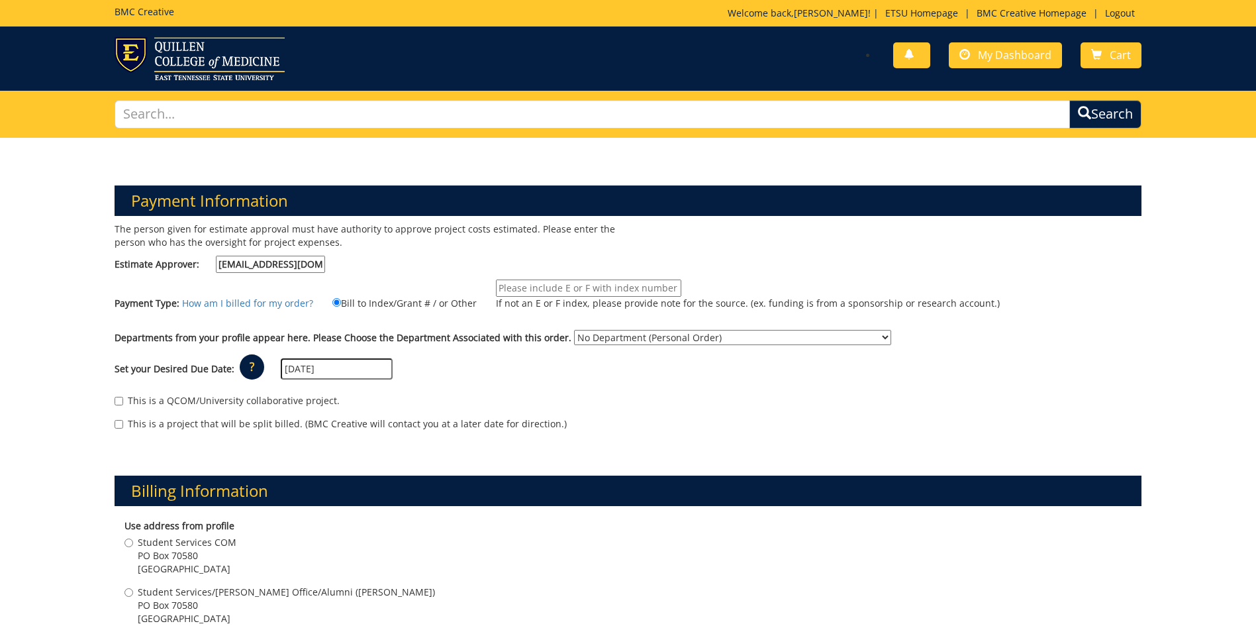
click at [553, 288] on input "If not an E or F index, please provide note for the source. (ex. funding is fro…" at bounding box center [588, 288] width 185 height 17
type input "E34720"
click at [786, 337] on select "No Department (Personal Order) Student Affairs COM Student Services/Dean's Offi…" at bounding box center [732, 337] width 317 height 15
select select "171"
click at [574, 330] on select "No Department (Personal Order) Student Affairs COM Student Services/Dean's Offi…" at bounding box center [732, 337] width 317 height 15
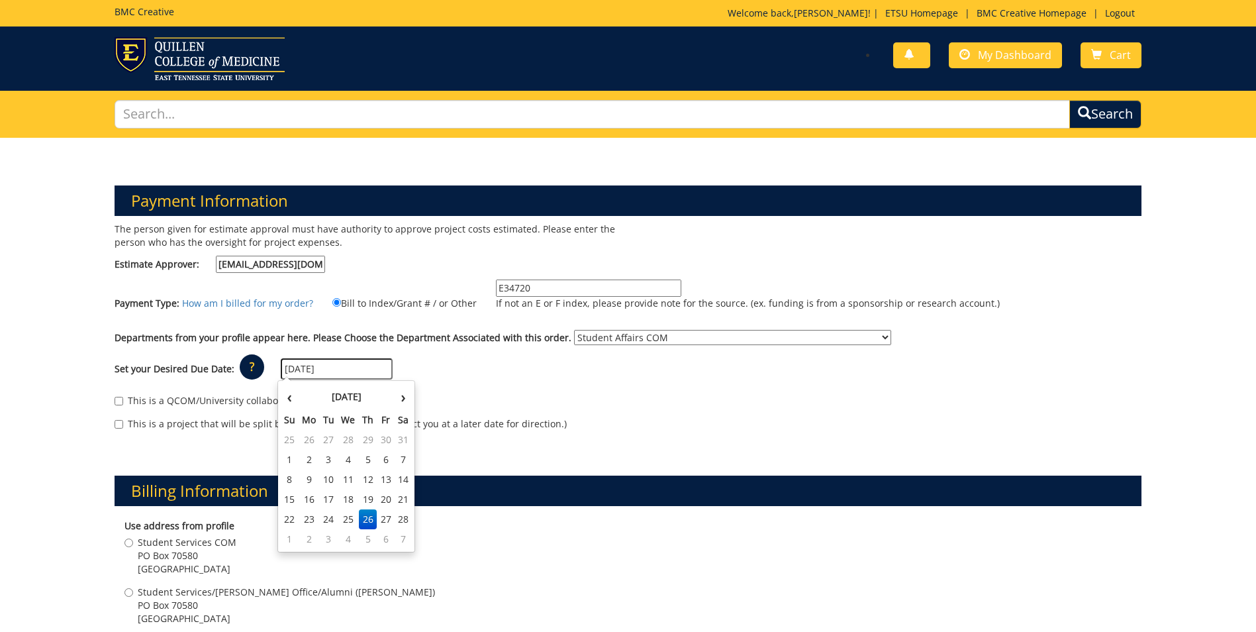
click at [358, 366] on input "02/26/2026" at bounding box center [337, 368] width 112 height 21
click at [401, 395] on th "›" at bounding box center [403, 396] width 17 height 26
drag, startPoint x: 401, startPoint y: 395, endPoint x: 385, endPoint y: 459, distance: 66.3
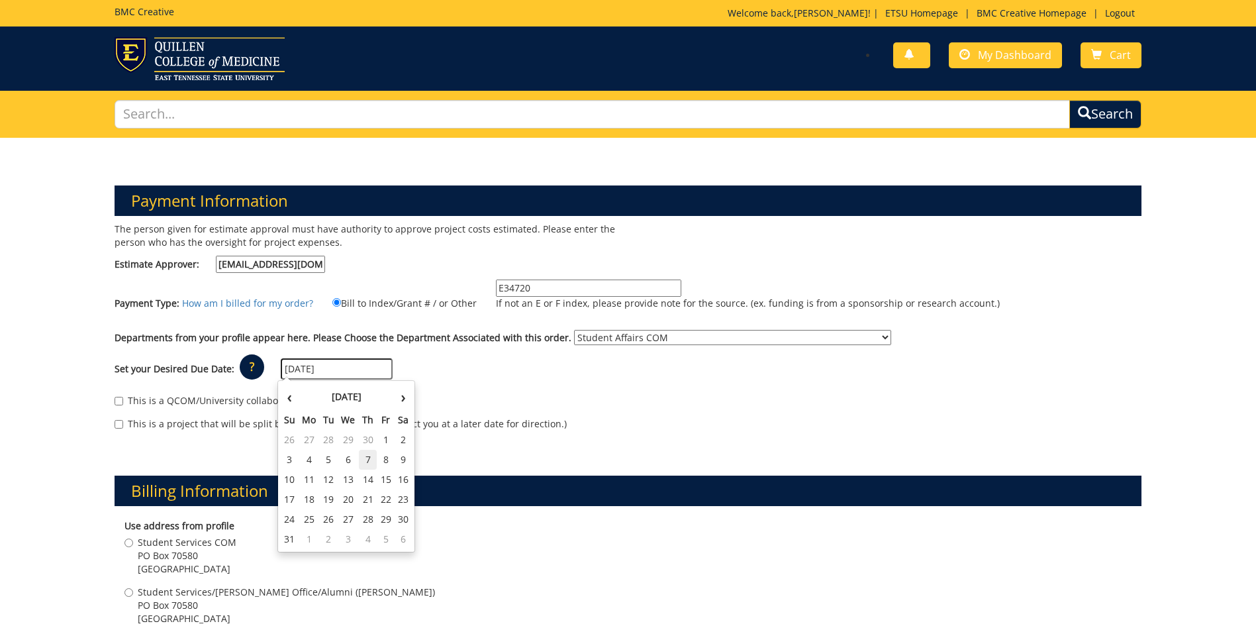
click at [368, 459] on td "7" at bounding box center [368, 460] width 19 height 20
type input "05/07/2026"
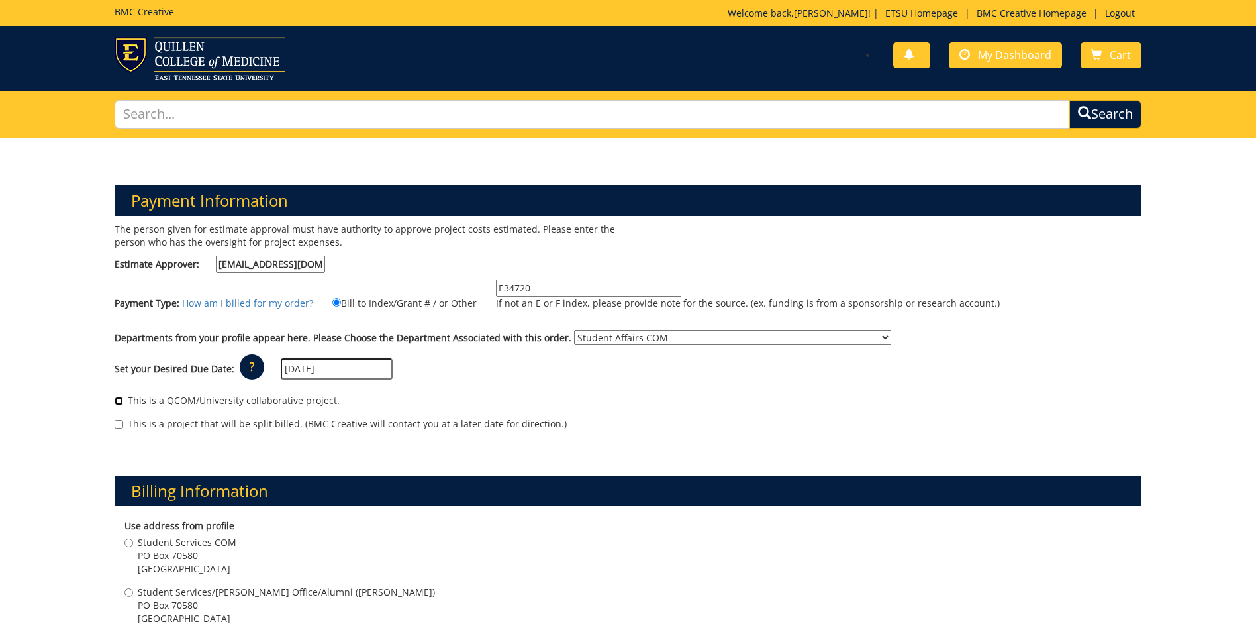
click at [119, 401] on input "This is a QCOM/University collaborative project." at bounding box center [119, 401] width 9 height 9
checkbox input "true"
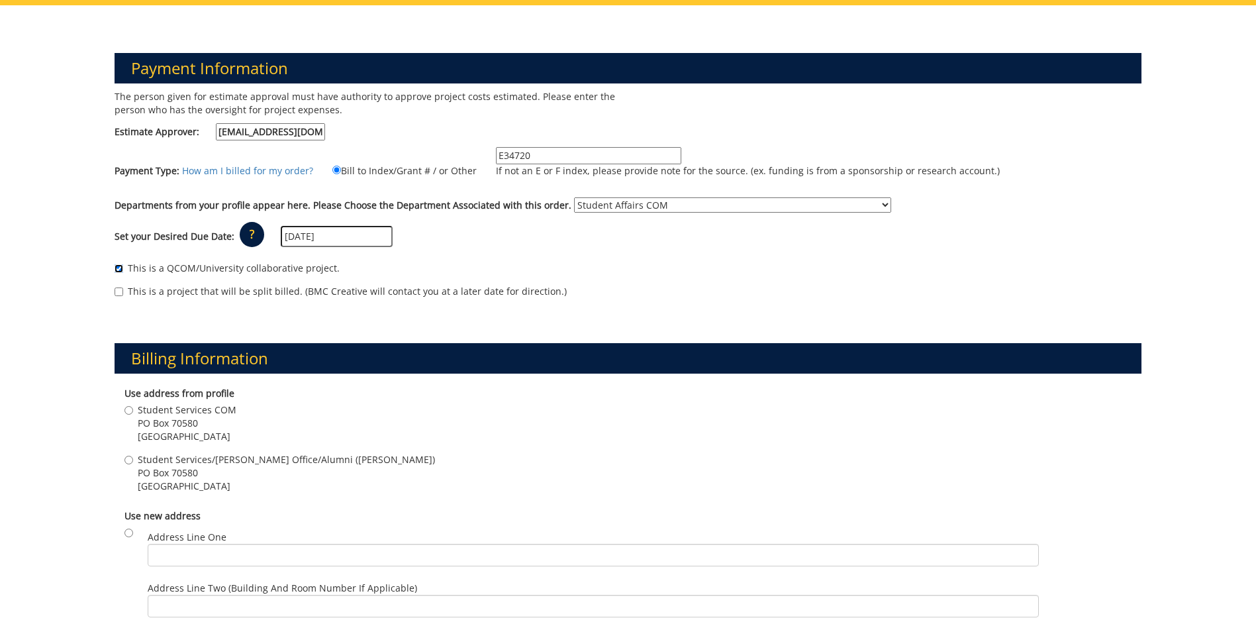
scroll to position [199, 0]
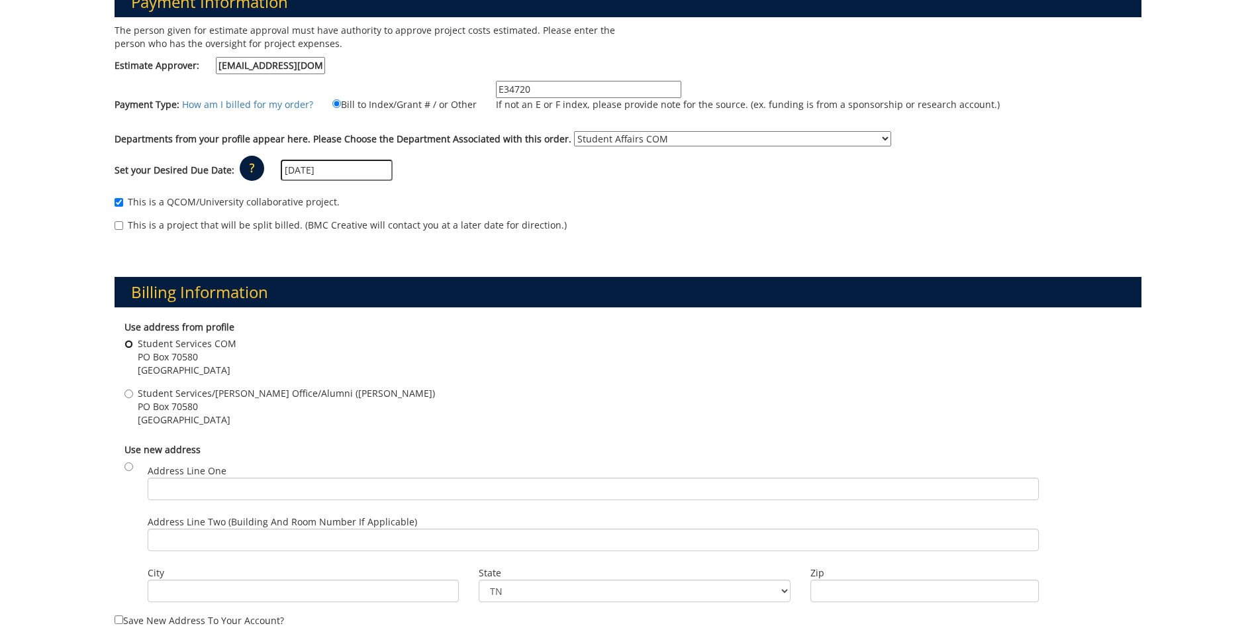
click at [131, 344] on input "Student Services COM PO Box 70580 Johnson City , TN 37614" at bounding box center [129, 344] width 9 height 9
radio input "true"
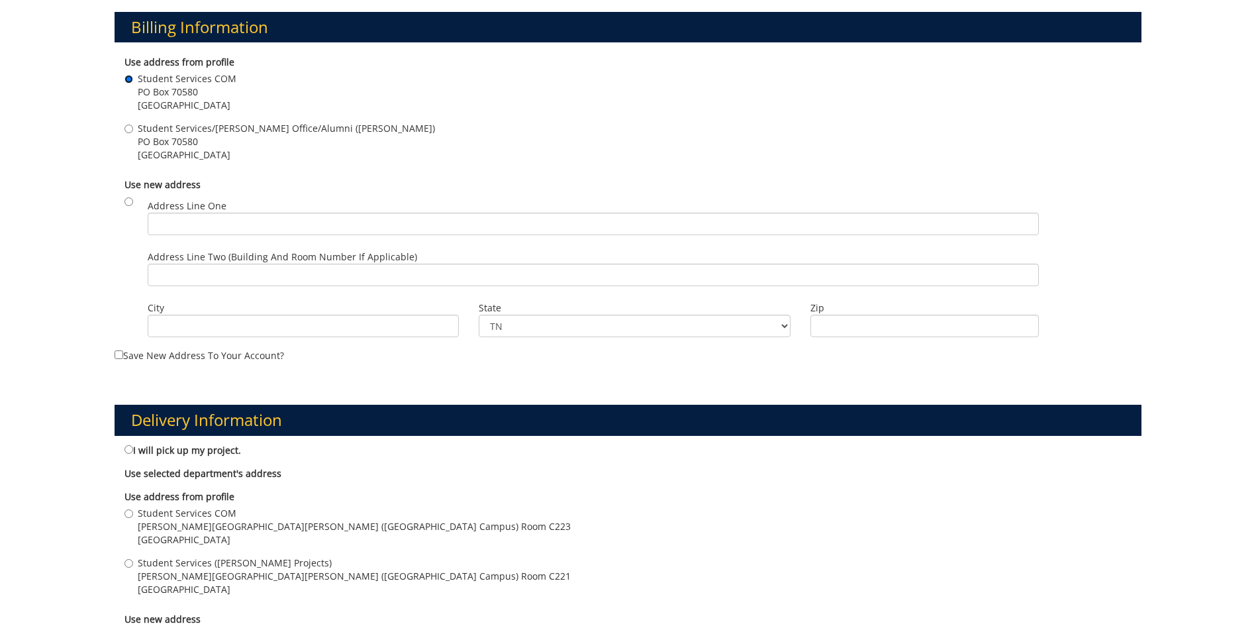
scroll to position [662, 0]
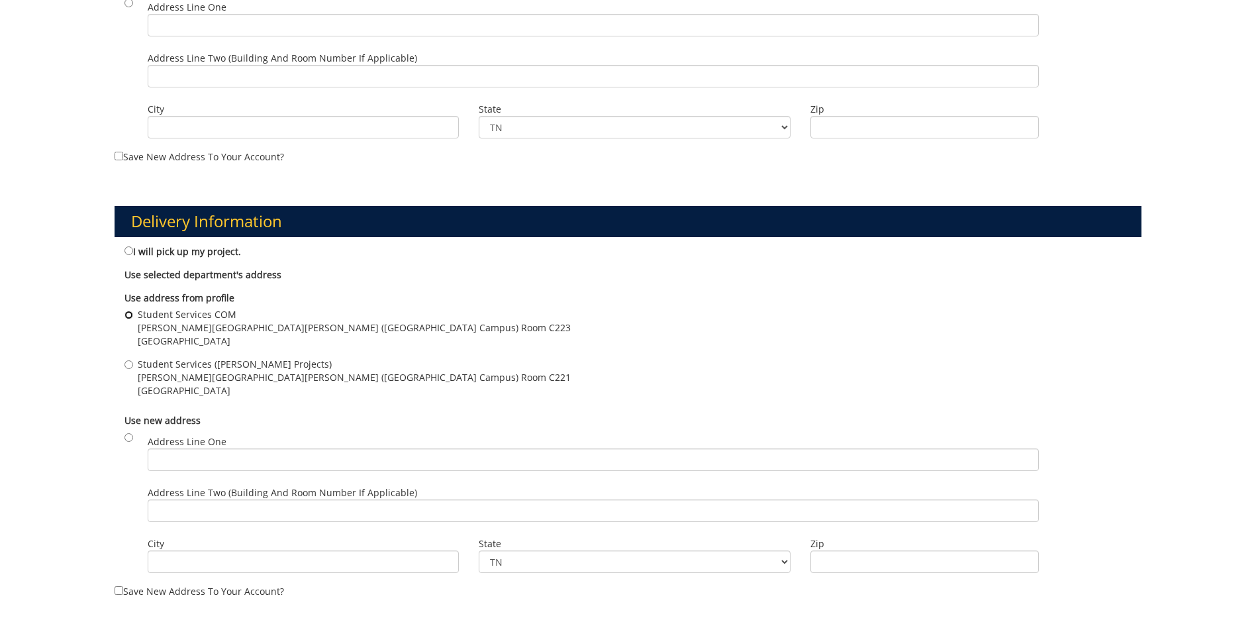
click at [128, 315] on input "Student Services COM Stanton-Gerber Hall (VA Campus) Room C223 Johnson City , T…" at bounding box center [129, 315] width 9 height 9
radio input "true"
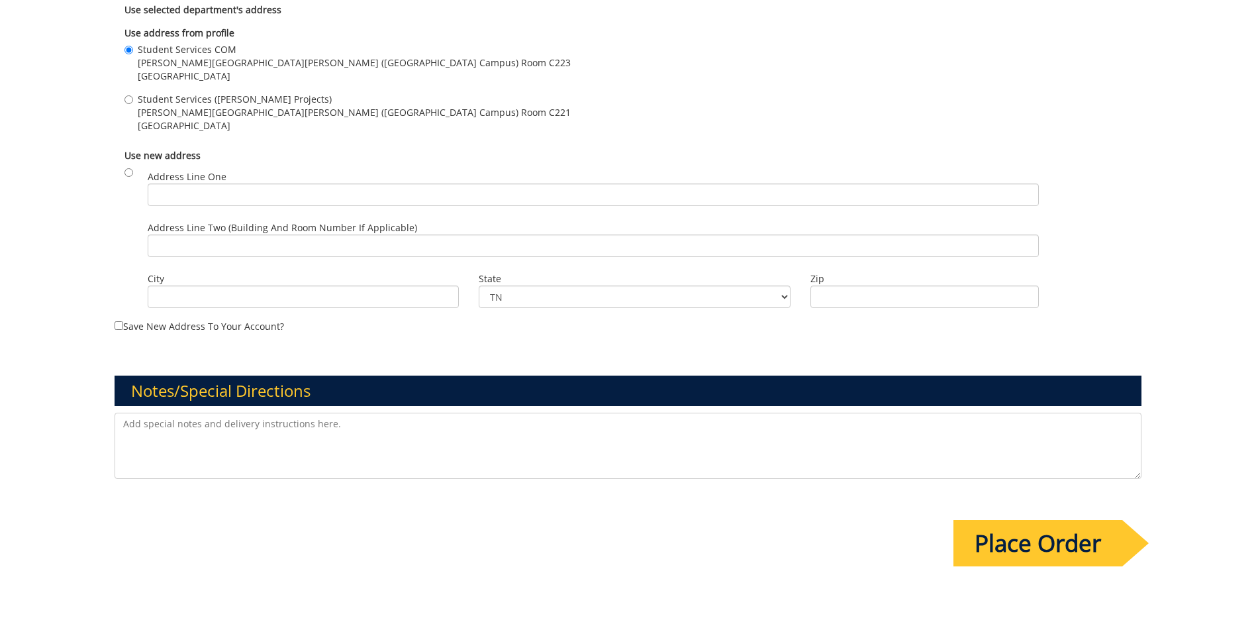
click at [1063, 541] on input "Place Order" at bounding box center [1038, 543] width 169 height 46
